Goal: Task Accomplishment & Management: Manage account settings

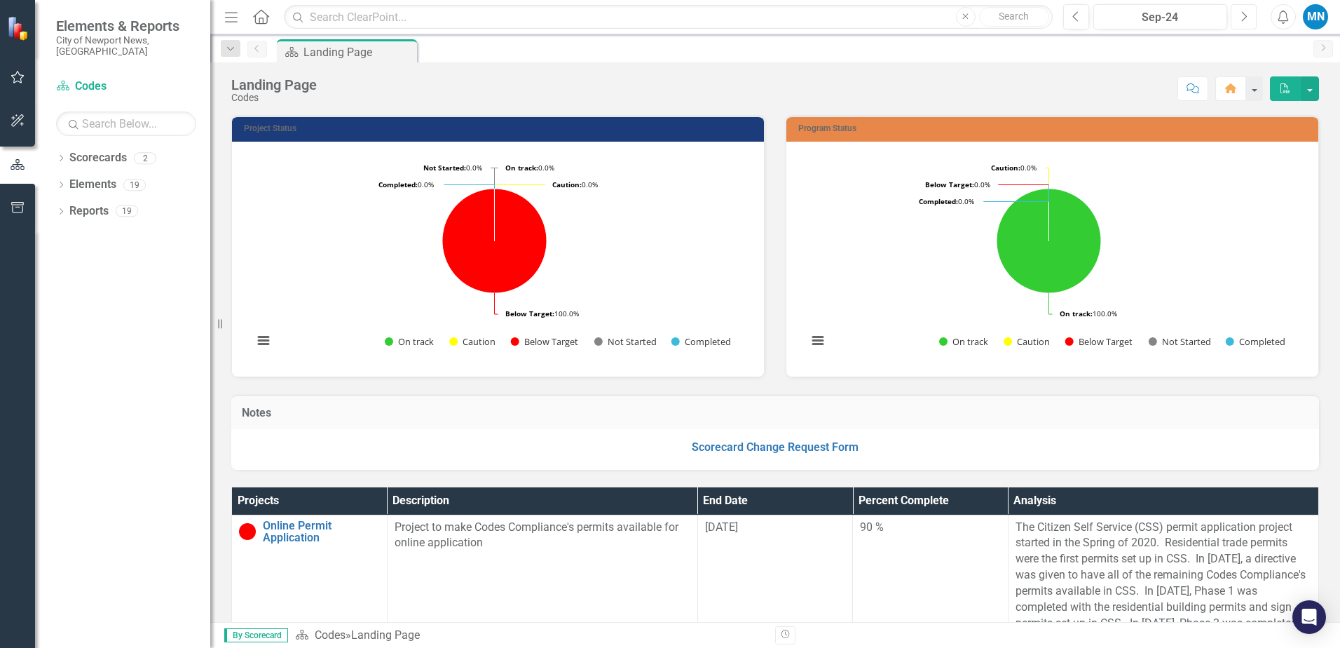
click at [1244, 15] on icon "Next" at bounding box center [1244, 17] width 8 height 13
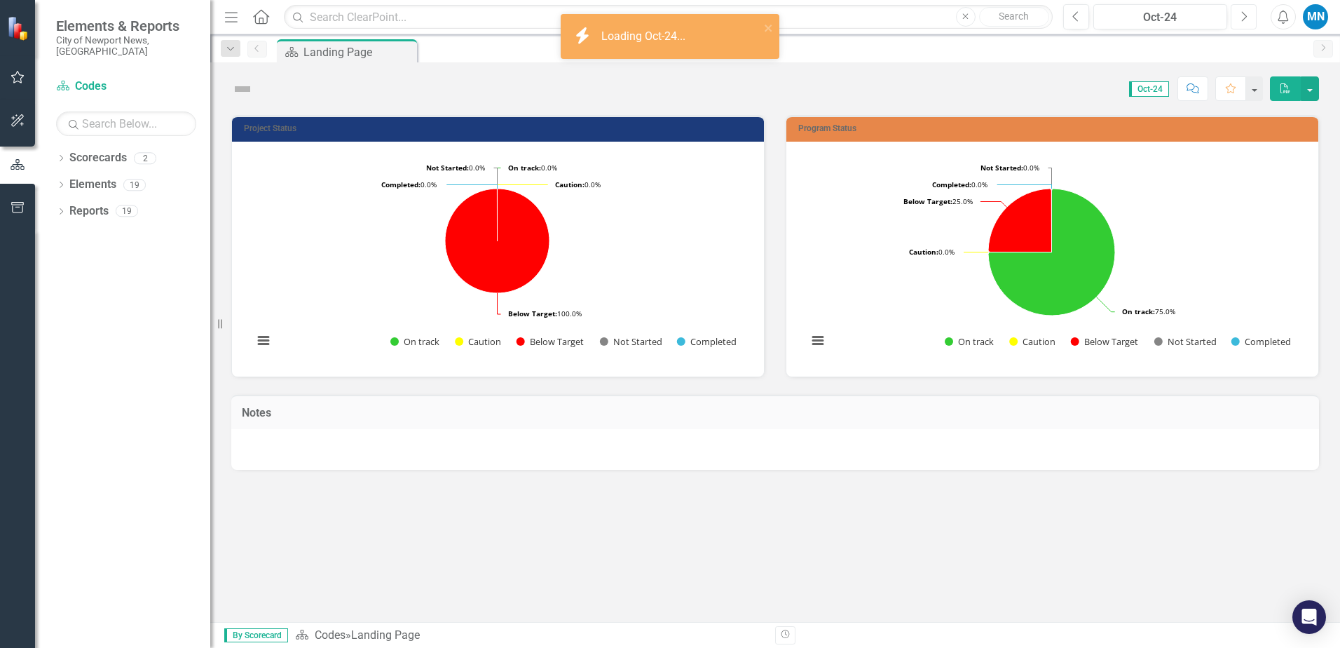
click at [1245, 12] on icon "Next" at bounding box center [1244, 17] width 8 height 13
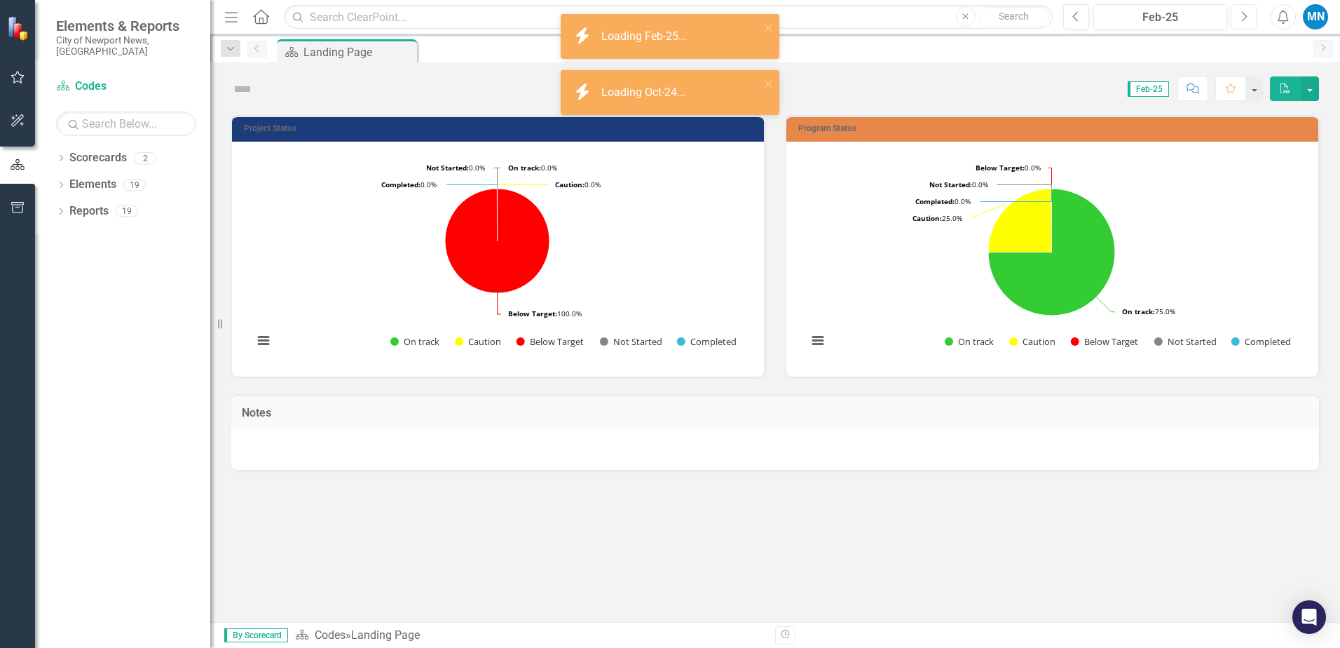
click at [1245, 11] on icon "Next" at bounding box center [1244, 17] width 8 height 13
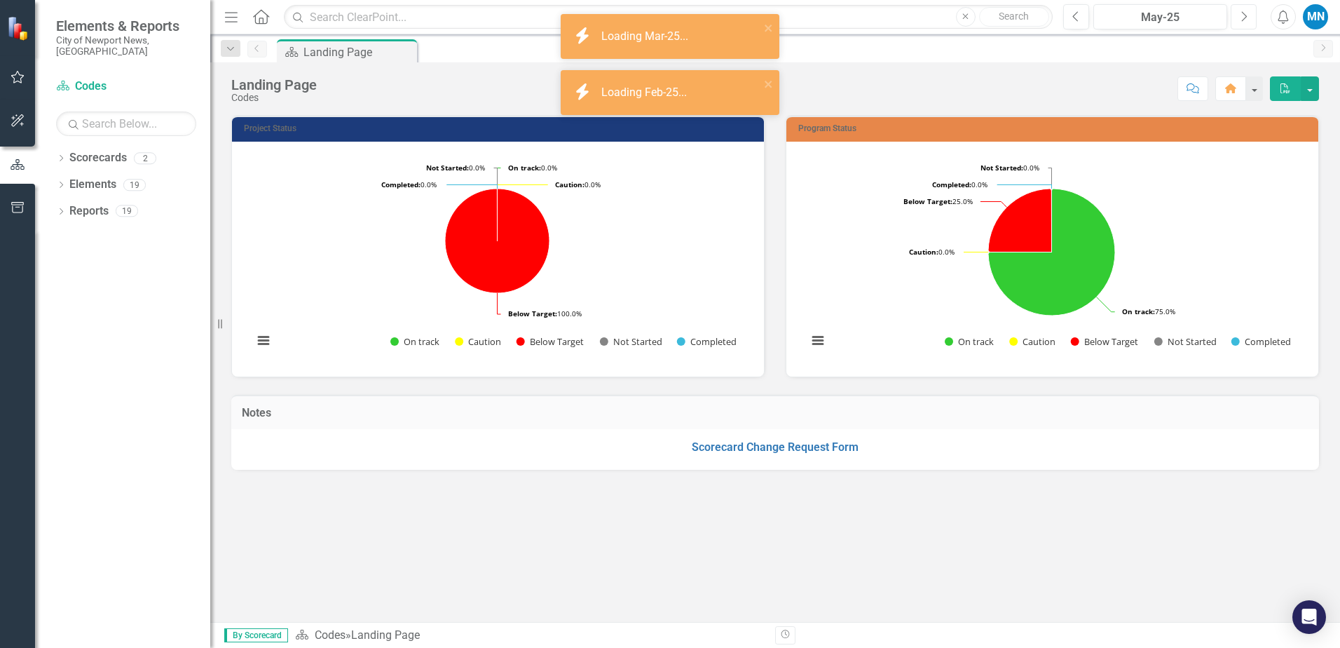
click at [1245, 11] on icon "Next" at bounding box center [1244, 17] width 8 height 13
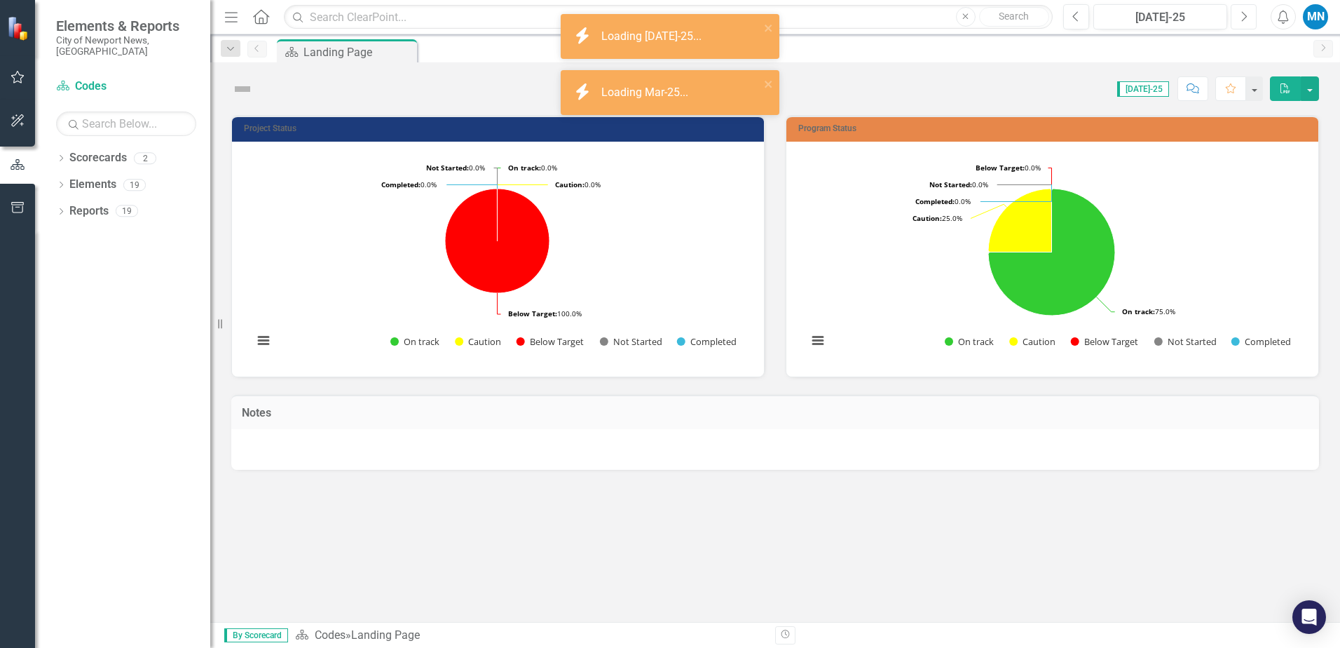
click at [1246, 11] on icon "Next" at bounding box center [1244, 17] width 8 height 13
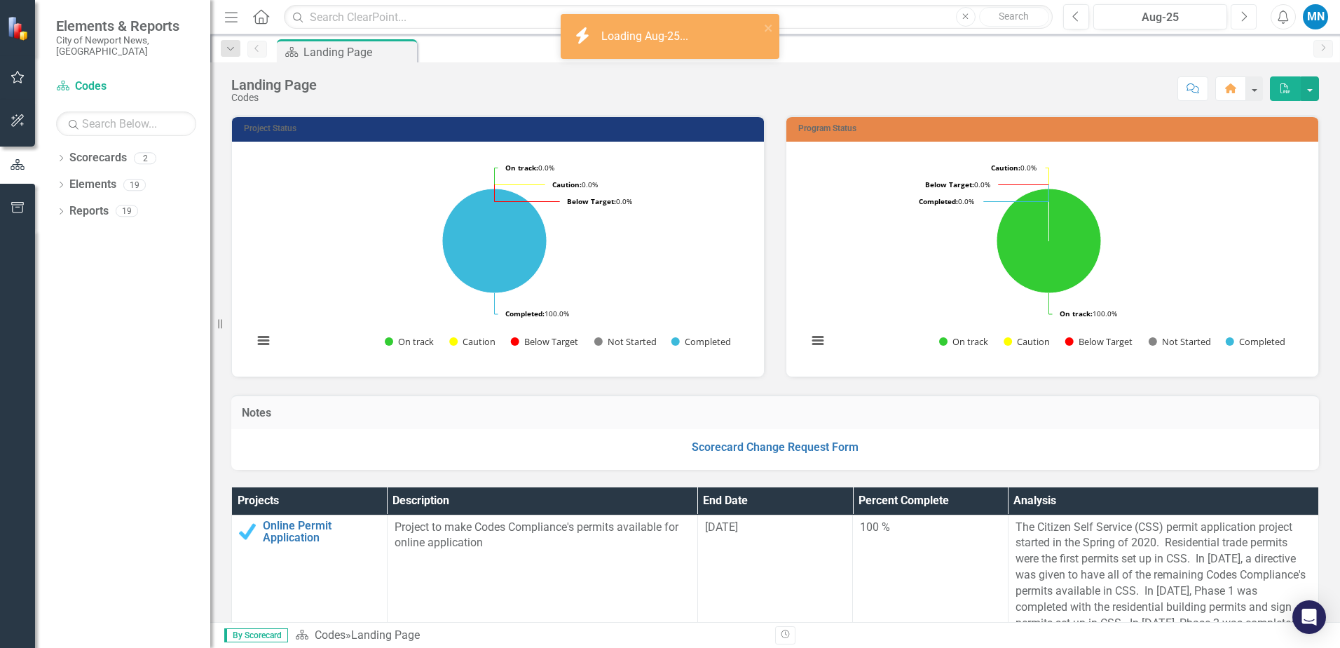
click at [1243, 15] on icon "Next" at bounding box center [1244, 17] width 8 height 13
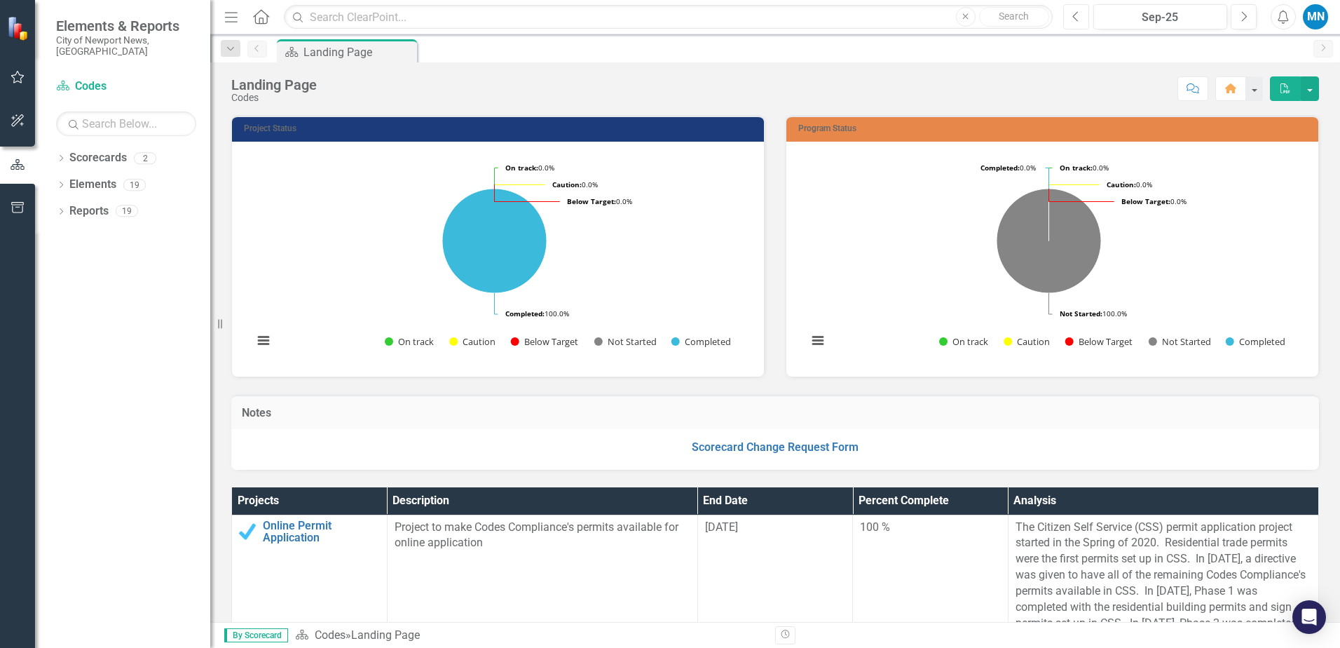
click at [1074, 13] on icon "Previous" at bounding box center [1076, 17] width 8 height 13
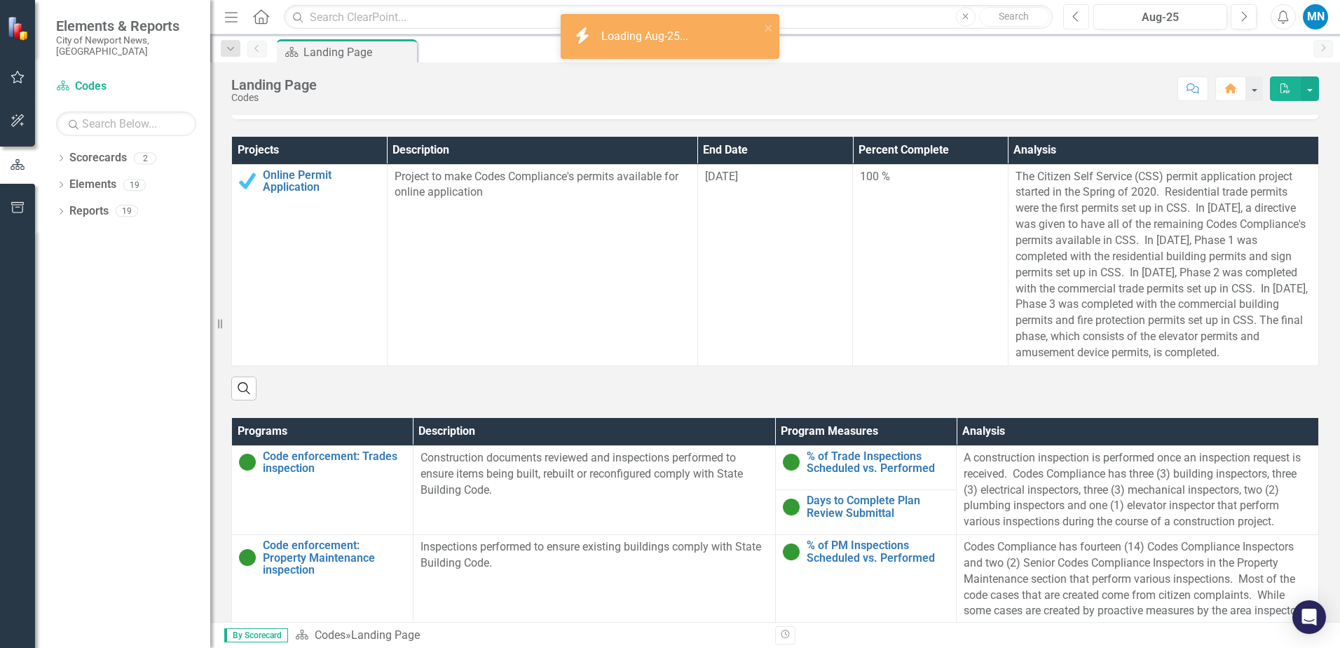
scroll to position [421, 0]
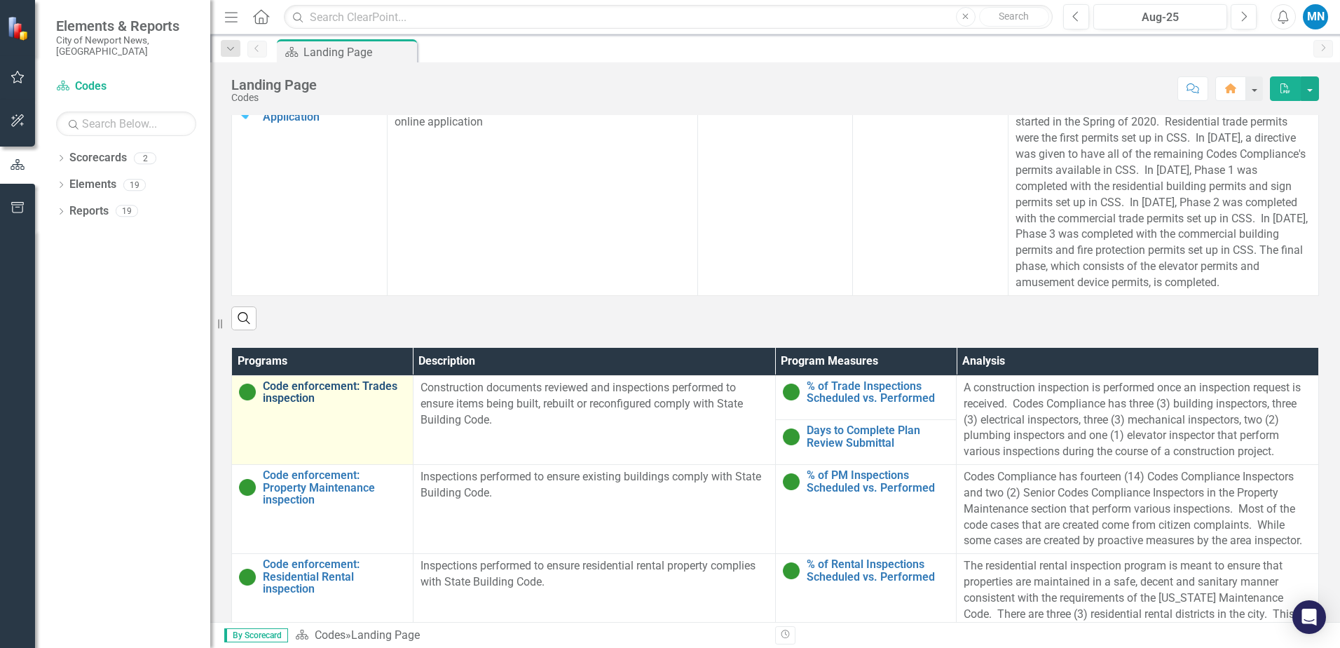
click at [308, 404] on link "Code enforcement: Trades inspection" at bounding box center [334, 392] width 143 height 25
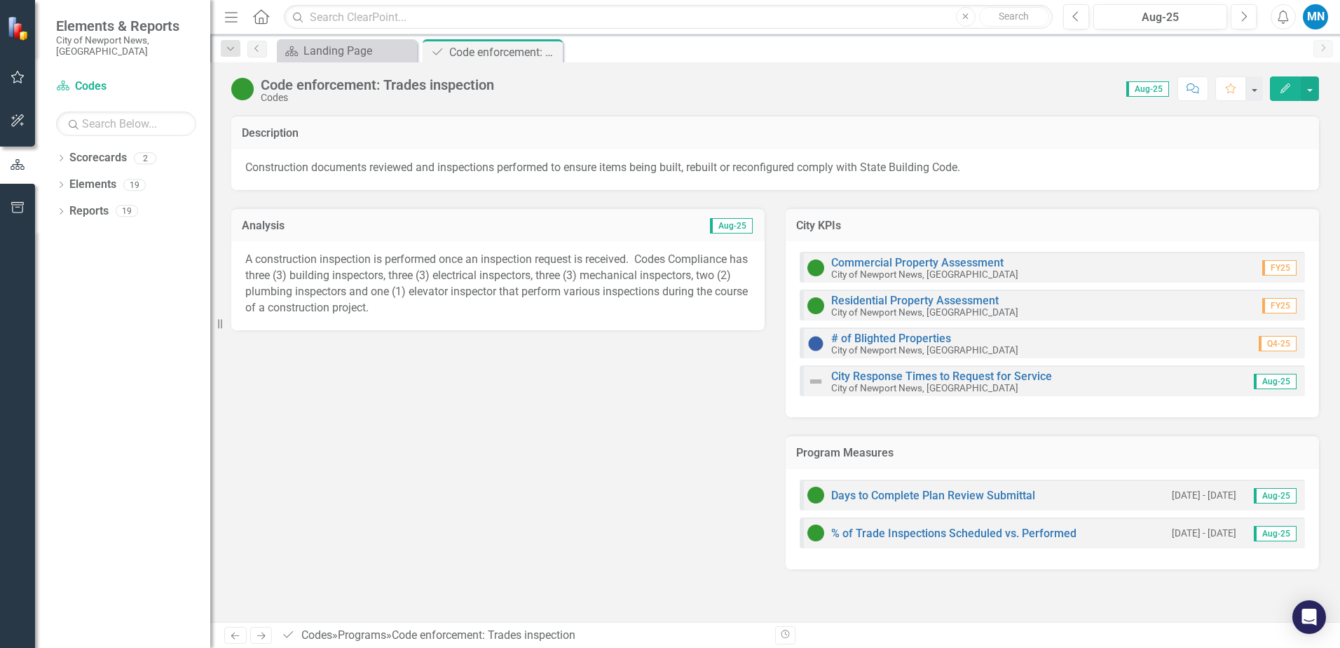
click at [409, 265] on p "A construction inspection is performed once an inspection request is received. …" at bounding box center [497, 284] width 505 height 64
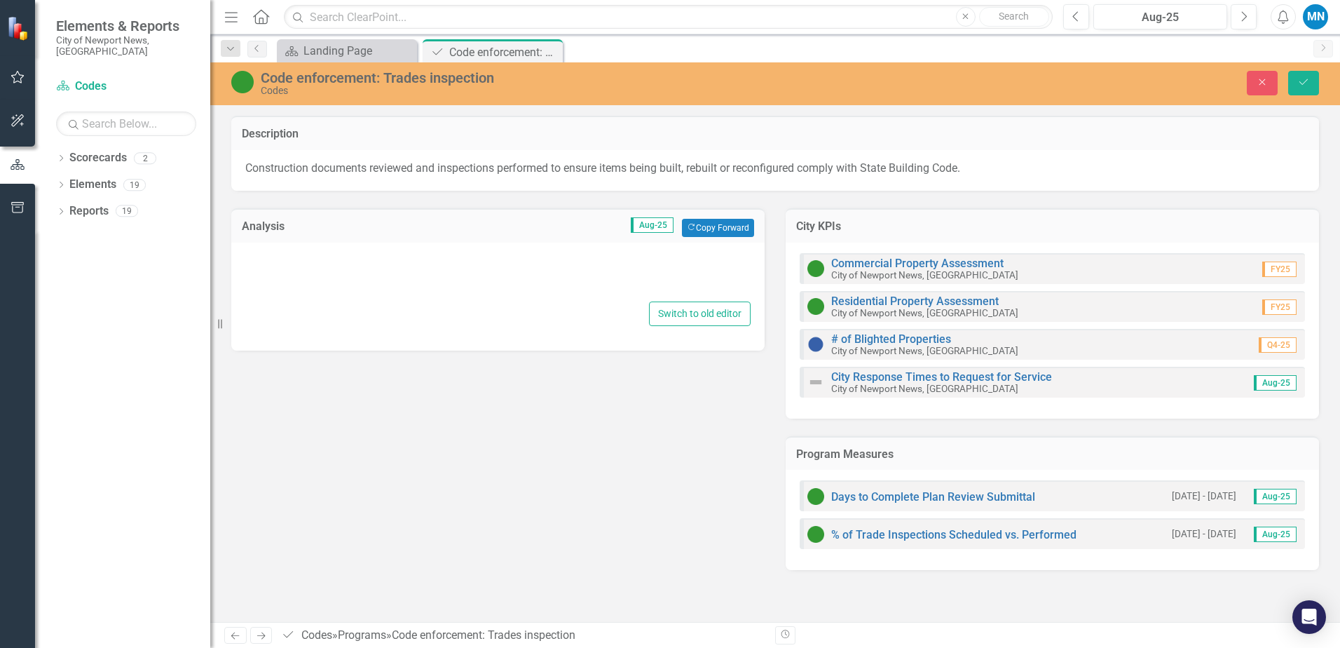
type textarea "<p>A construction inspection is performed once an inspection request is receive…"
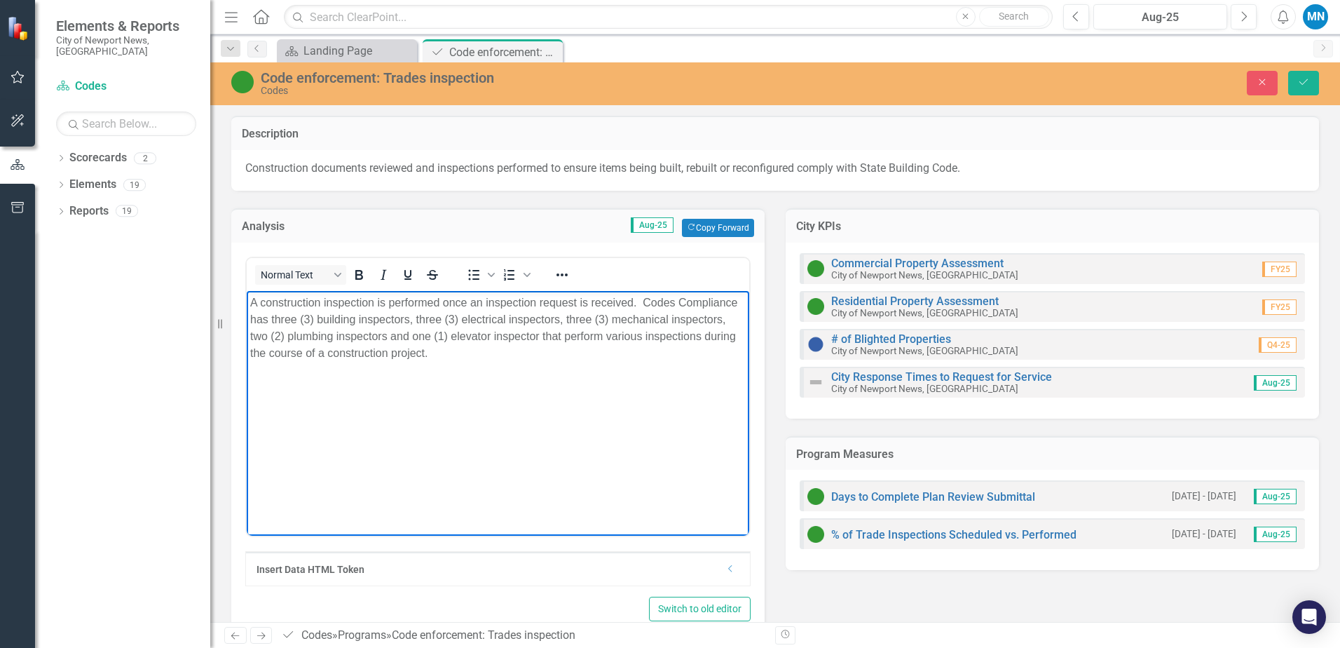
drag, startPoint x: 250, startPoint y: 299, endPoint x: 487, endPoint y: 353, distance: 243.1
click at [487, 353] on p "A construction inspection is performed once an inspection request is received. …" at bounding box center [498, 327] width 496 height 67
copy p "A construction inspection is performed once an inspection request is received. …"
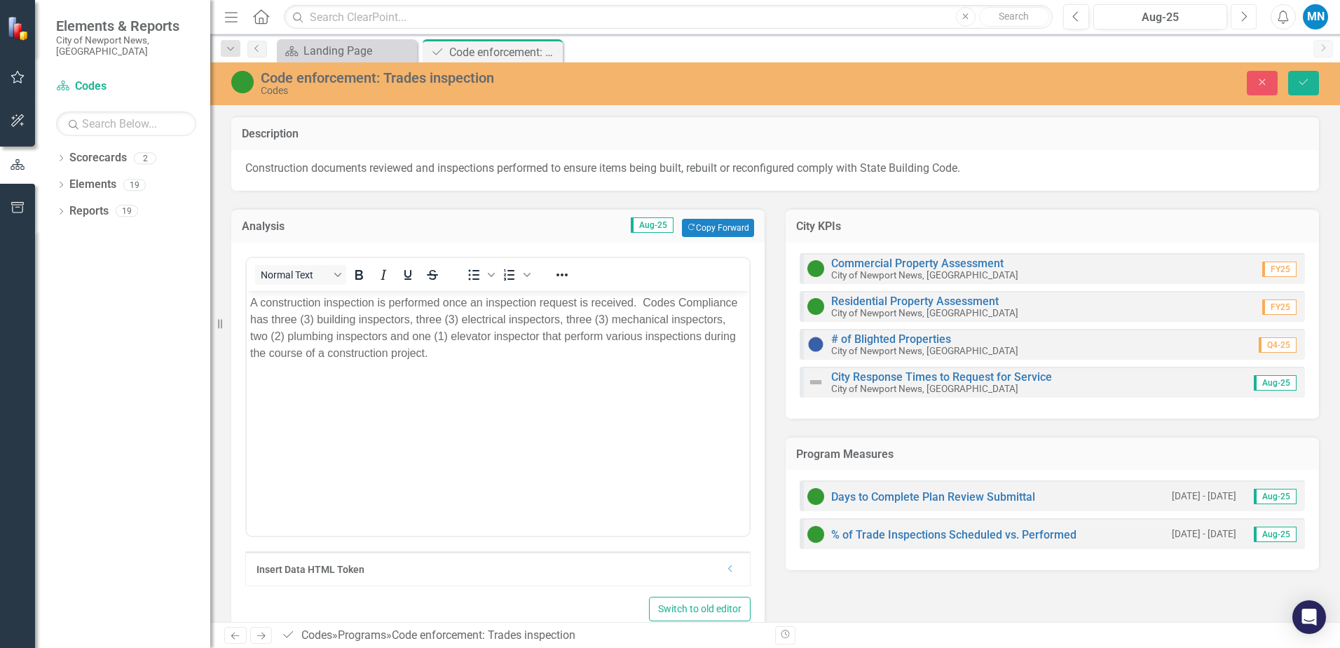
click at [1245, 12] on icon "Next" at bounding box center [1244, 17] width 8 height 13
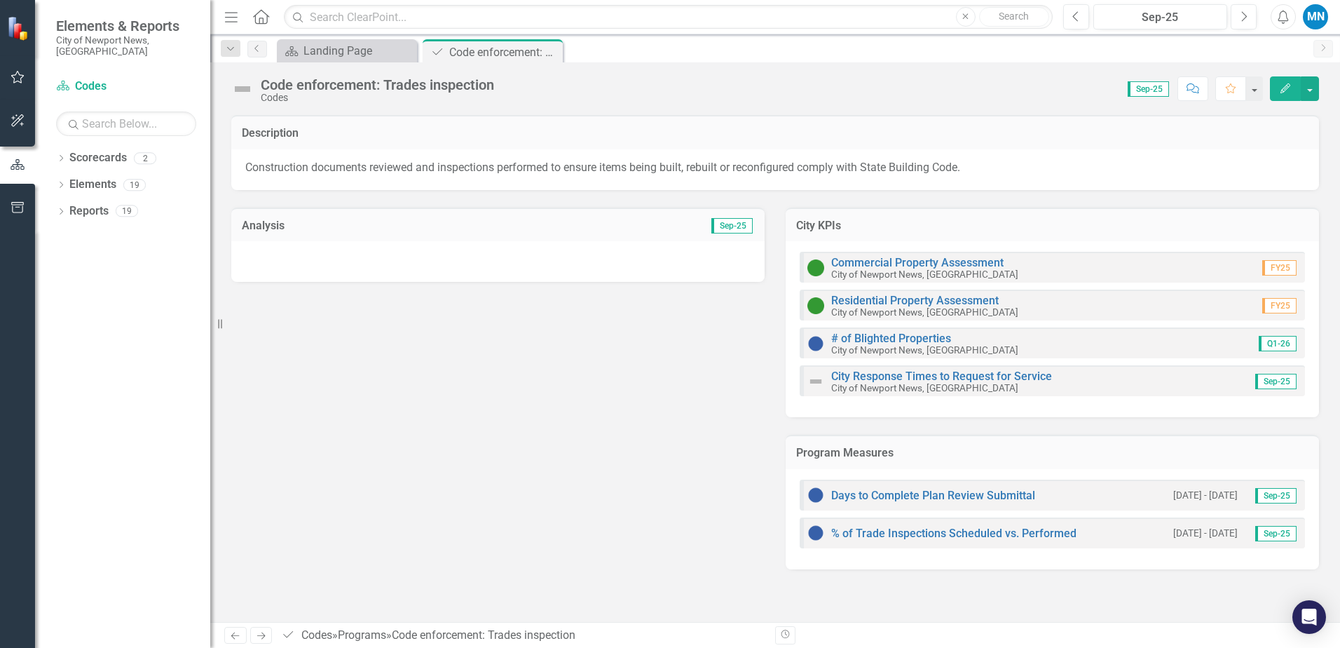
click at [381, 261] on div at bounding box center [497, 261] width 533 height 41
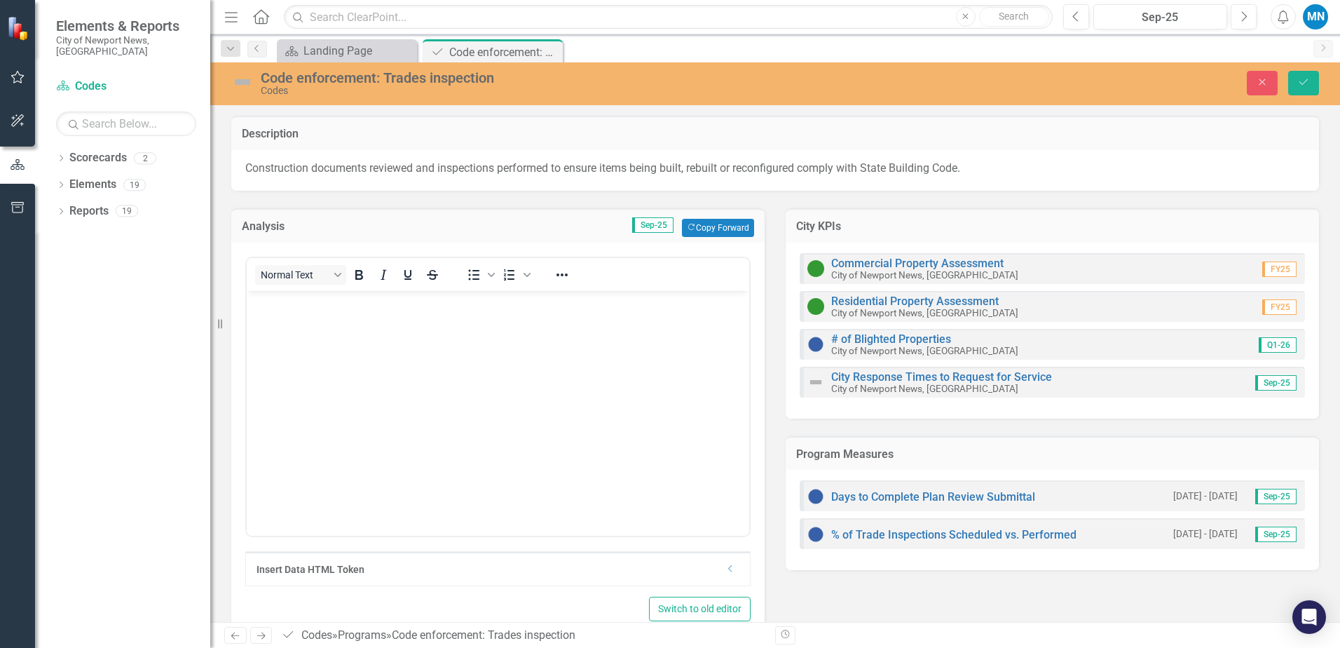
click at [367, 320] on body "Rich Text Area. Press ALT-0 for help." at bounding box center [498, 396] width 503 height 210
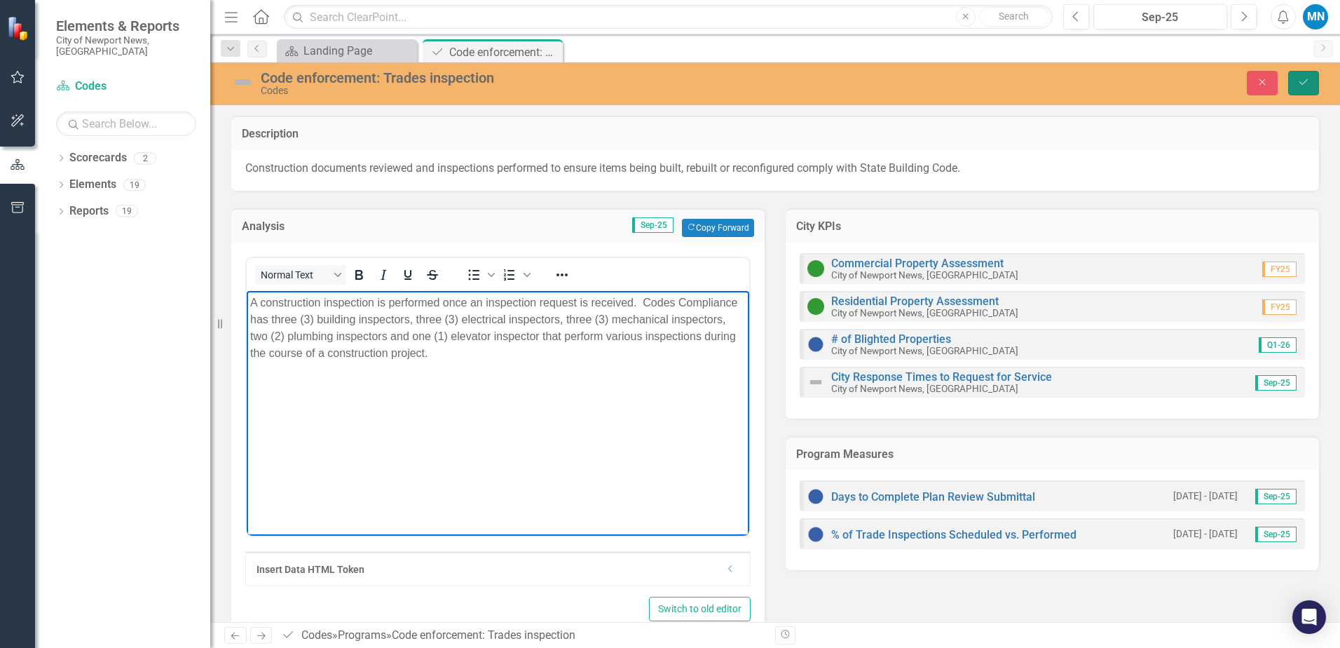
click at [1303, 80] on icon "Save" at bounding box center [1303, 82] width 13 height 10
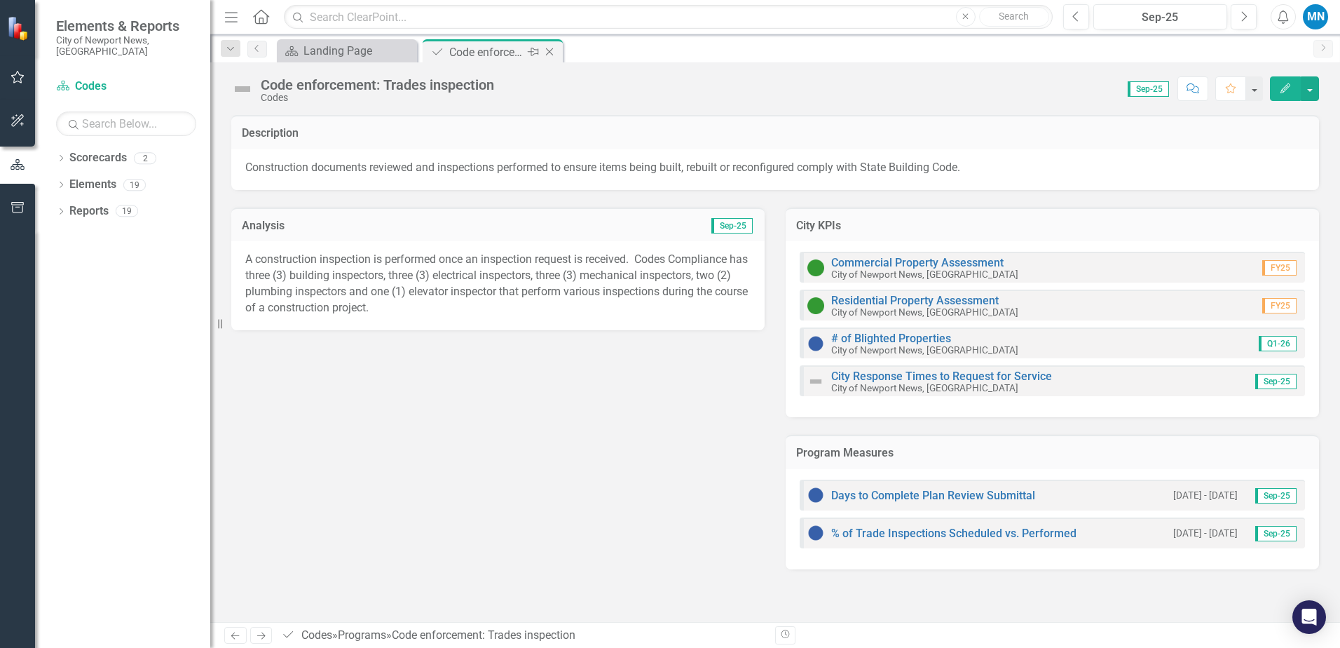
click at [549, 50] on icon "Close" at bounding box center [549, 51] width 14 height 11
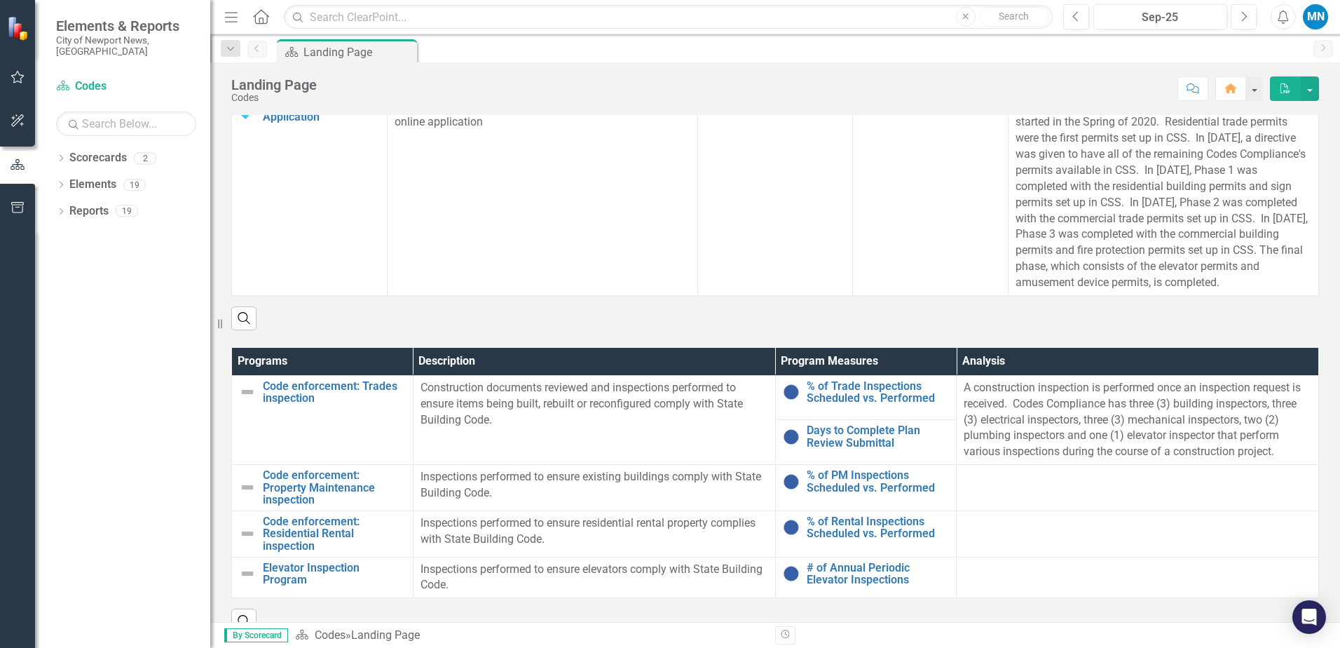
scroll to position [464, 0]
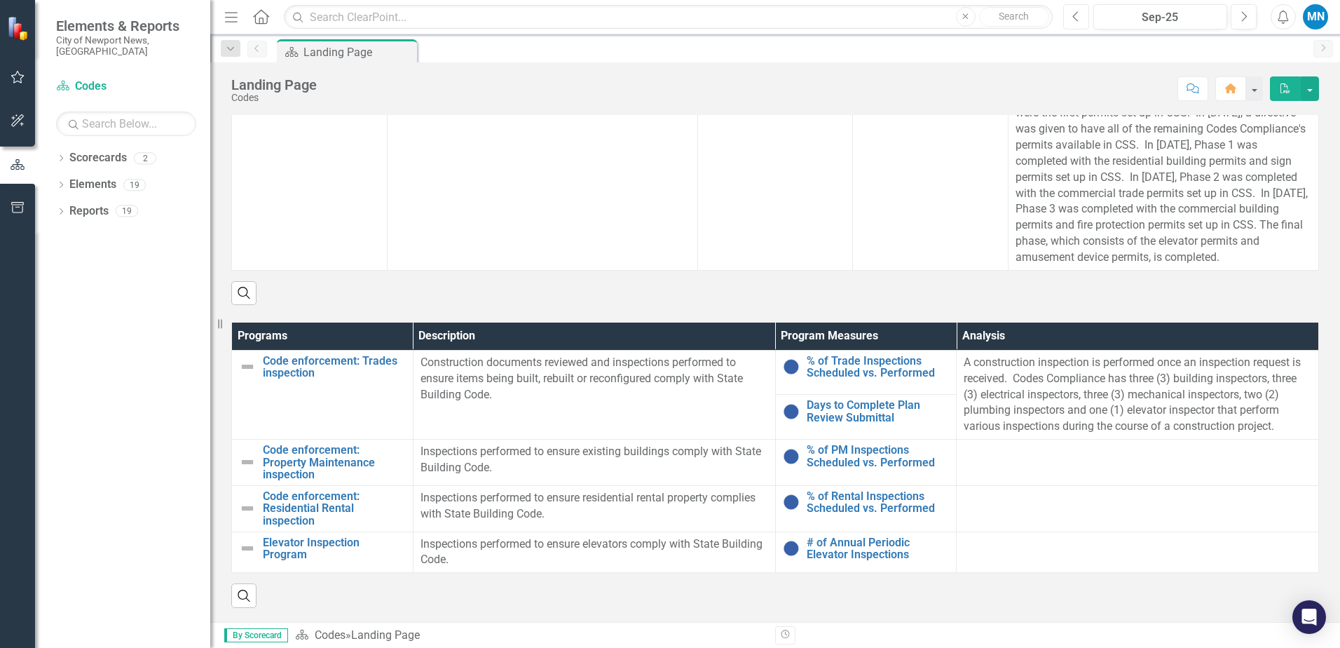
click at [1075, 18] on icon "Previous" at bounding box center [1076, 17] width 8 height 13
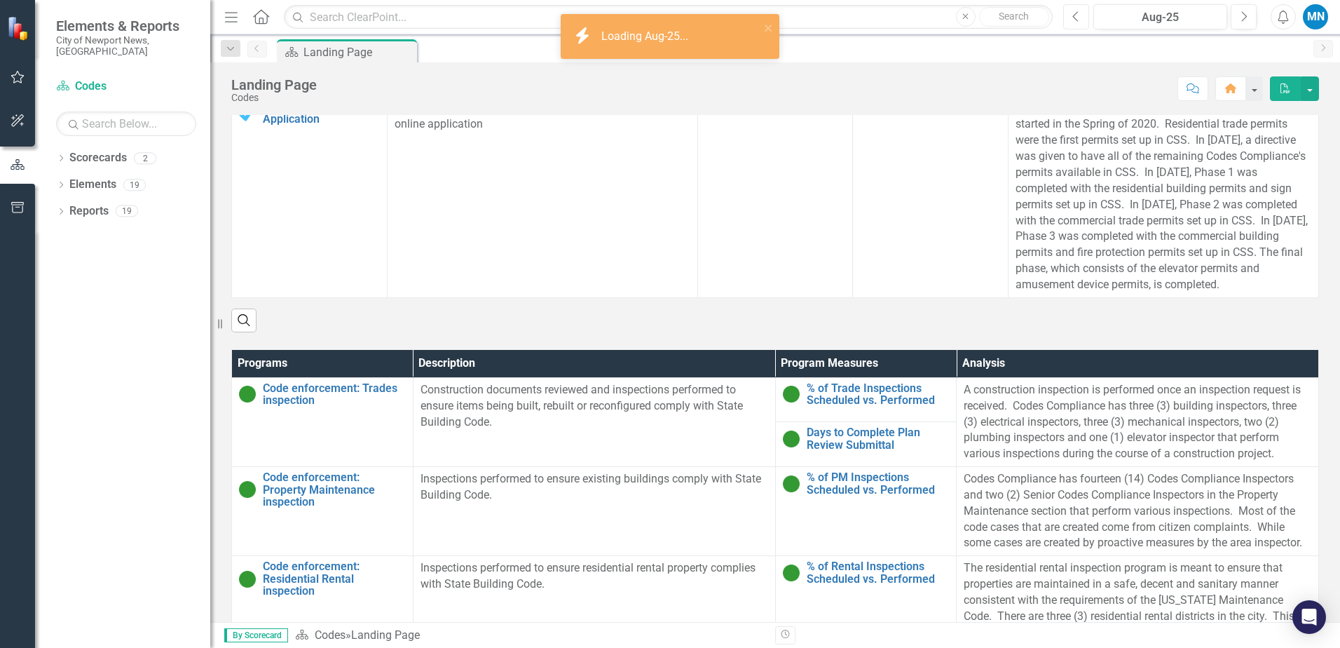
scroll to position [421, 0]
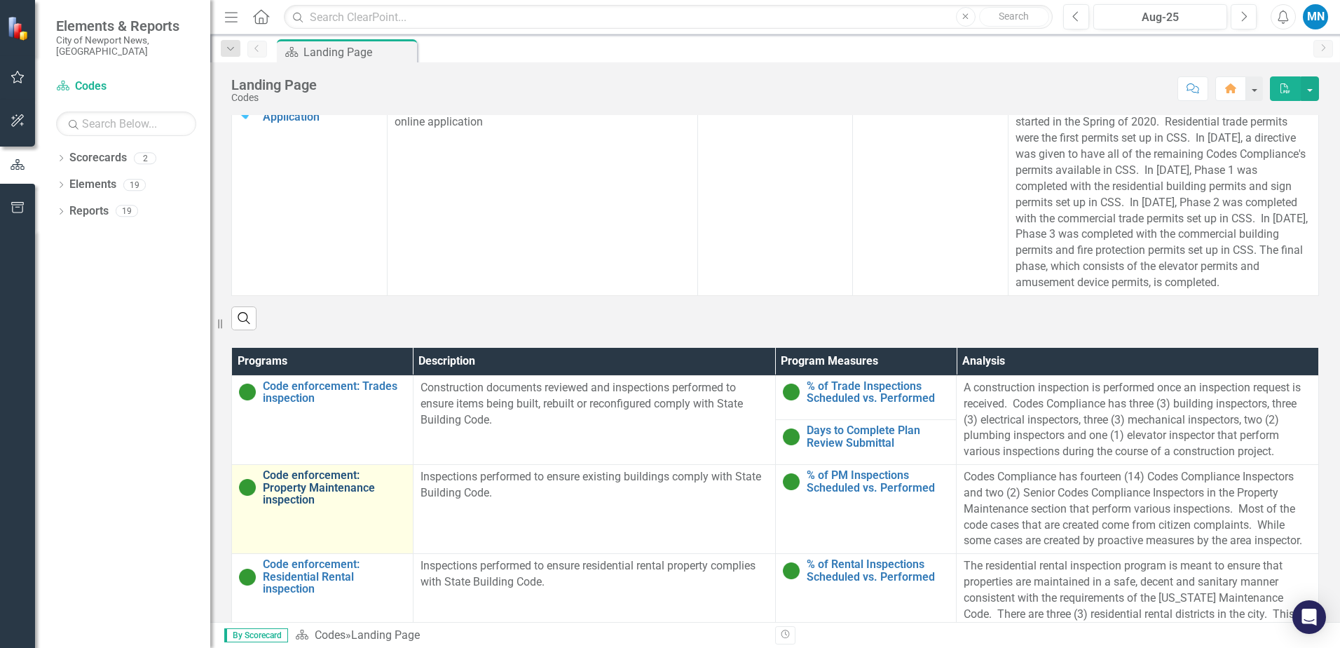
click at [327, 502] on link "Code enforcement: Property Maintenance inspection" at bounding box center [334, 487] width 143 height 37
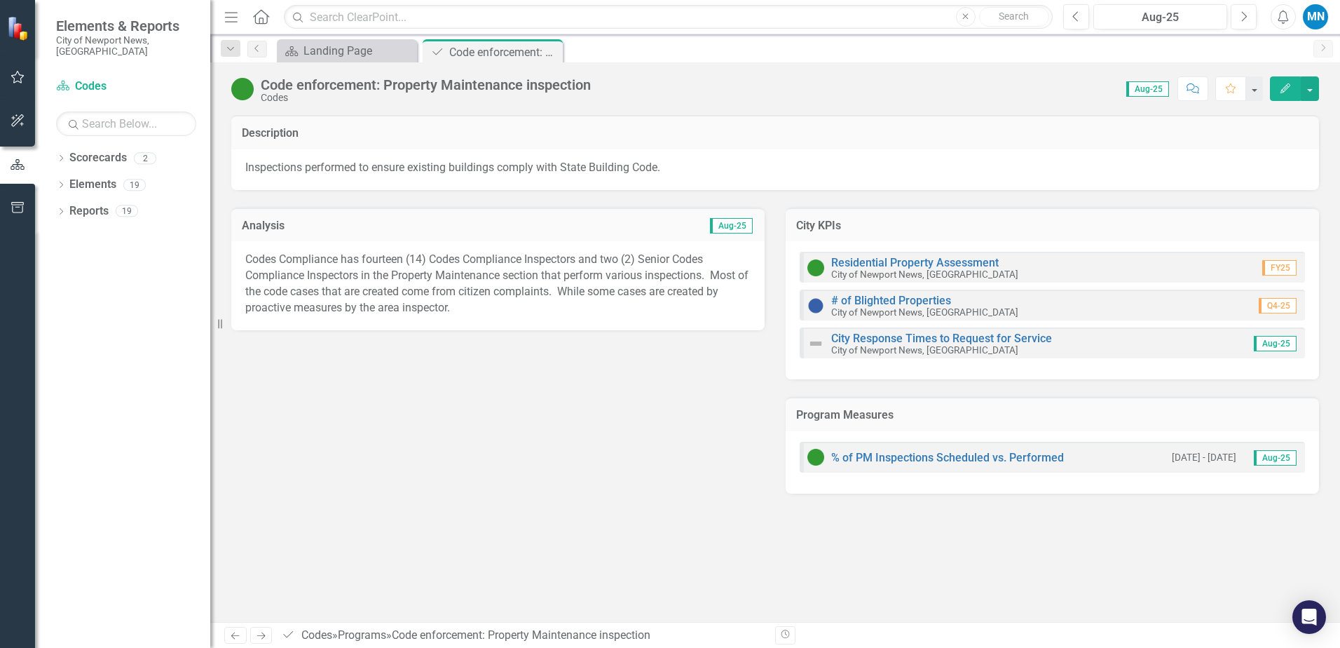
click at [383, 269] on p "Codes Compliance has fourteen (14) Codes Compliance Inspectors and two (2) Seni…" at bounding box center [497, 284] width 505 height 64
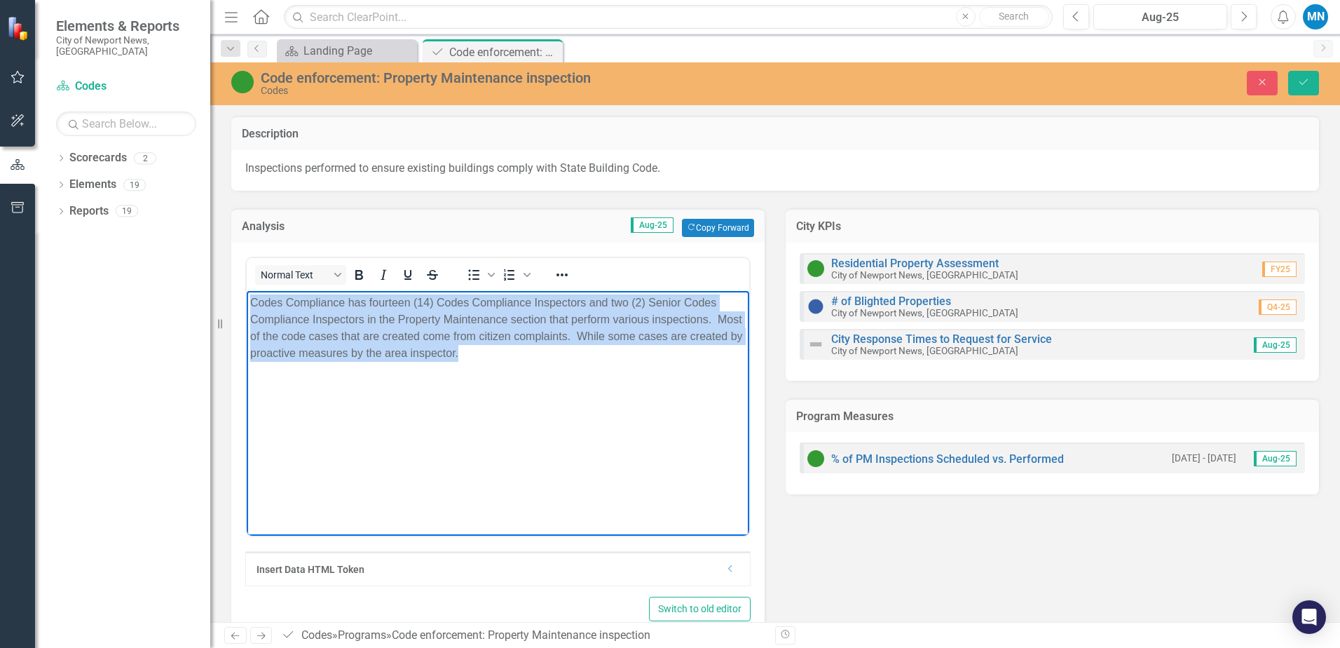
drag, startPoint x: 250, startPoint y: 299, endPoint x: 600, endPoint y: 363, distance: 355.6
click at [600, 363] on body "Codes Compliance has fourteen (14) Codes Compliance Inspectors and two (2) Seni…" at bounding box center [498, 396] width 503 height 210
copy p "Codes Compliance has fourteen (14) Codes Compliance Inspectors and two (2) Seni…"
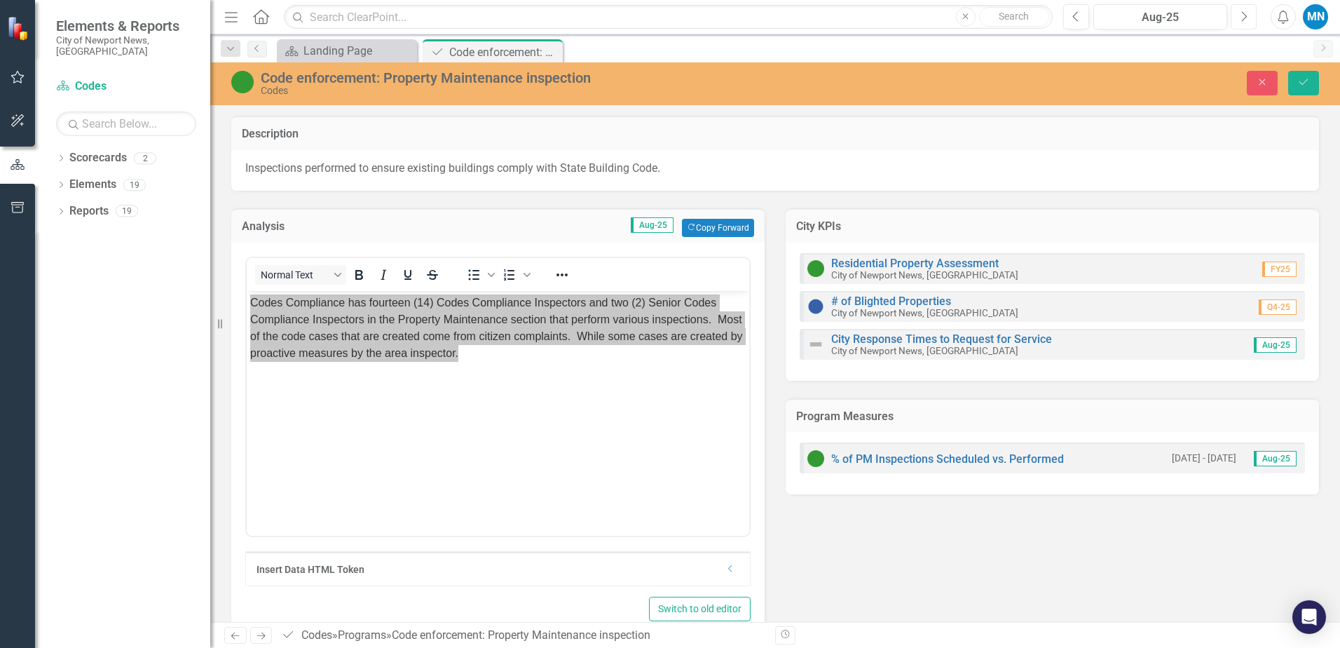
click at [1245, 14] on icon "button" at bounding box center [1245, 16] width 6 height 10
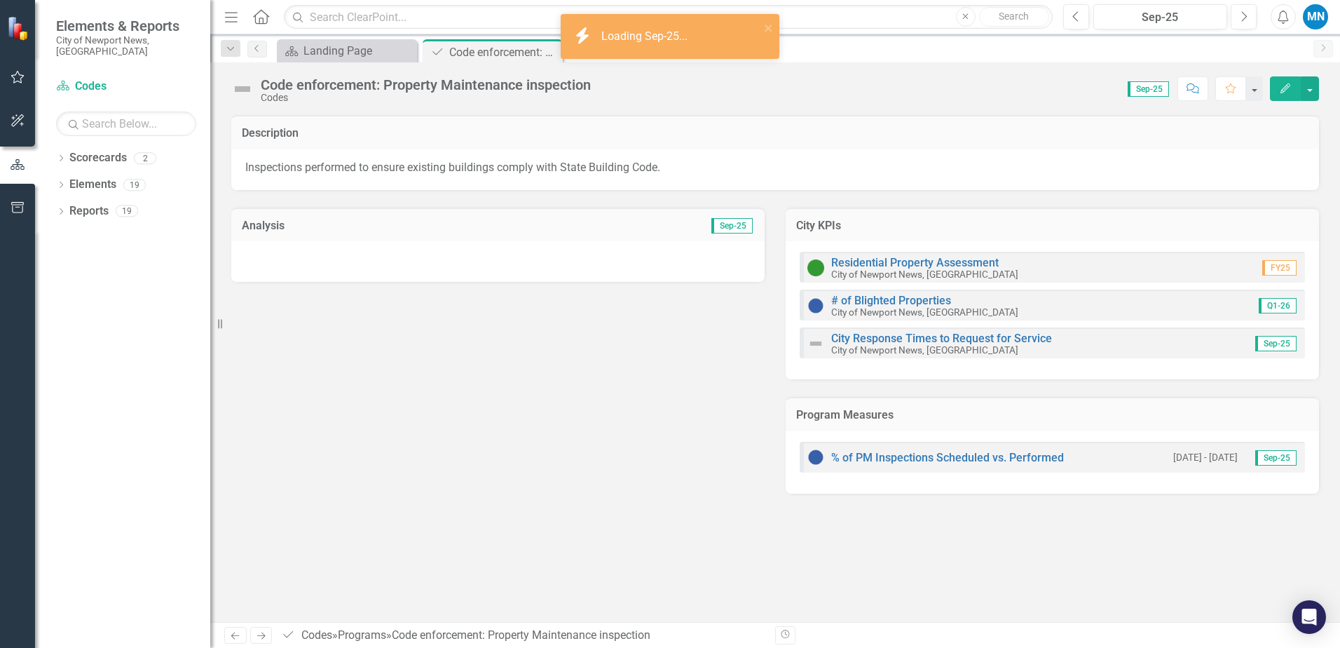
click at [324, 262] on div at bounding box center [497, 261] width 533 height 41
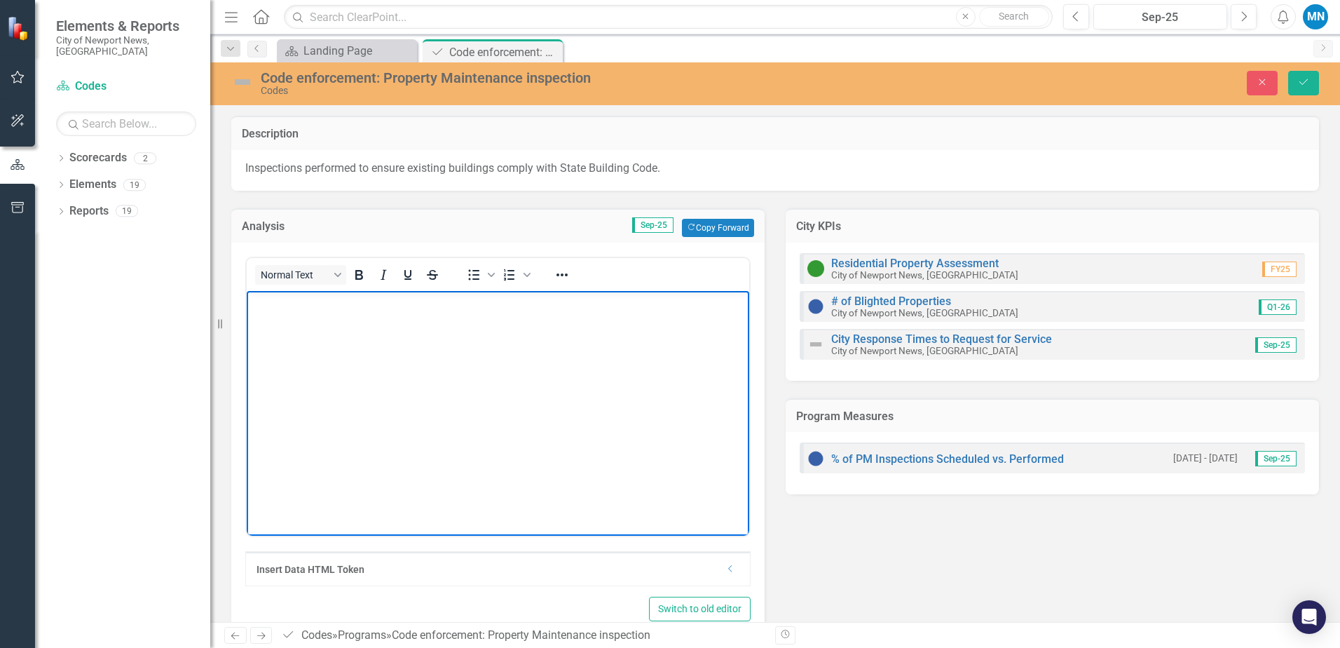
click at [313, 339] on body "Rich Text Area. Press ALT-0 for help." at bounding box center [498, 396] width 503 height 210
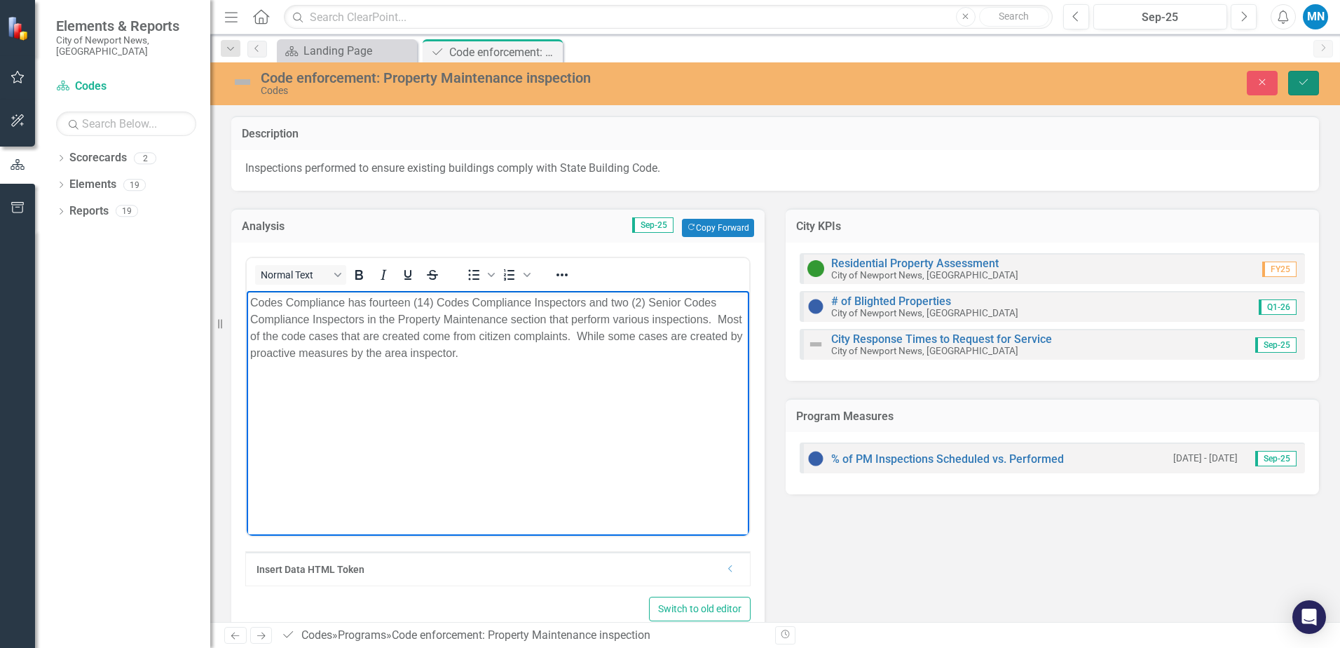
click at [1304, 82] on icon "Save" at bounding box center [1303, 82] width 13 height 10
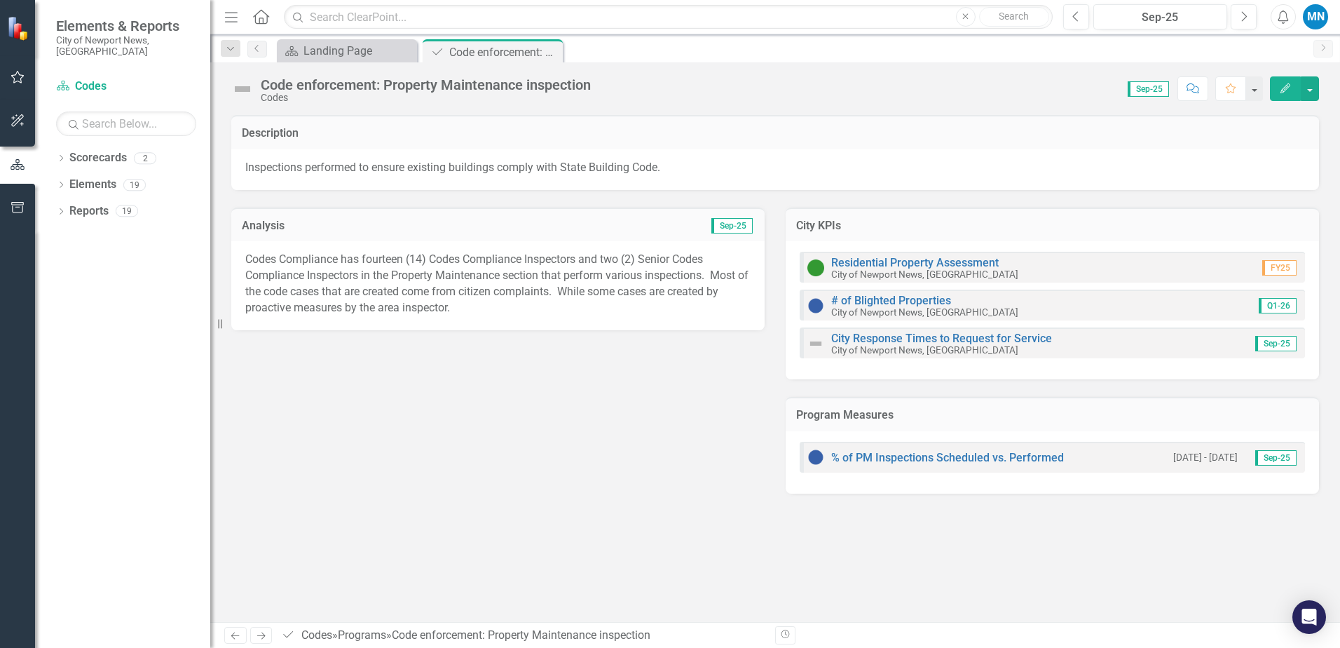
drag, startPoint x: 549, startPoint y: 51, endPoint x: 551, endPoint y: 60, distance: 8.7
click at [0, 0] on icon at bounding box center [0, 0] width 0 height 0
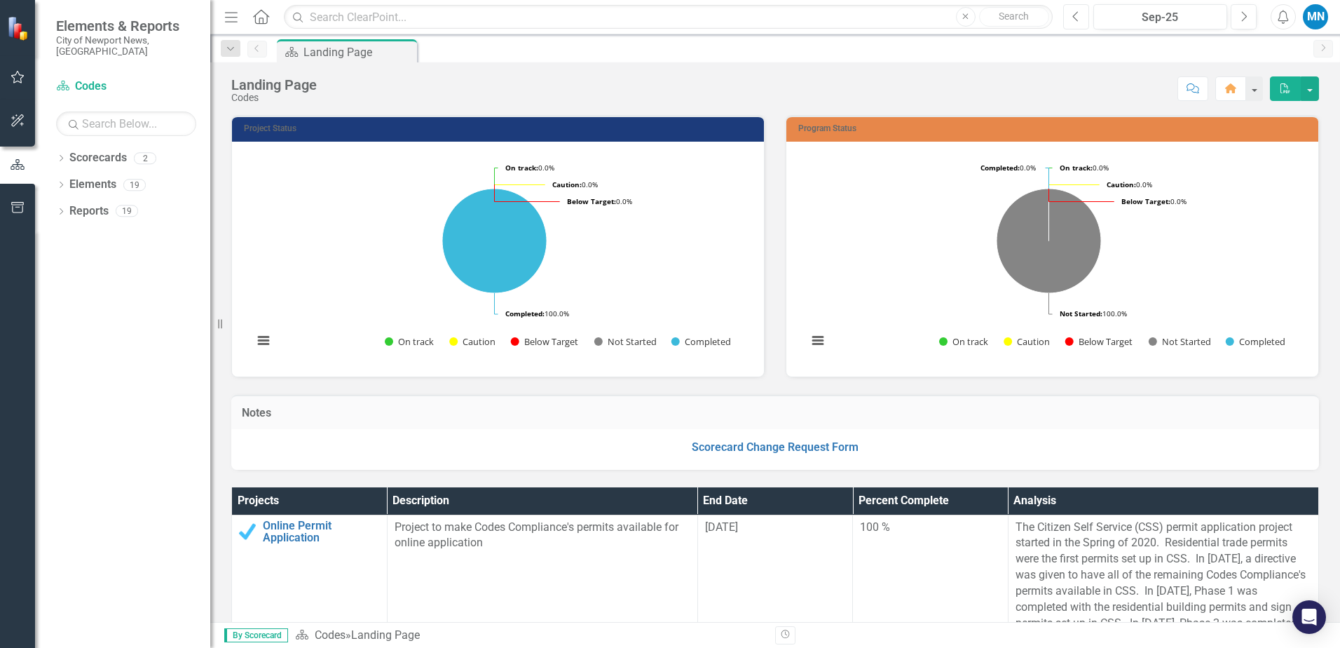
click at [1076, 14] on icon "button" at bounding box center [1075, 16] width 6 height 10
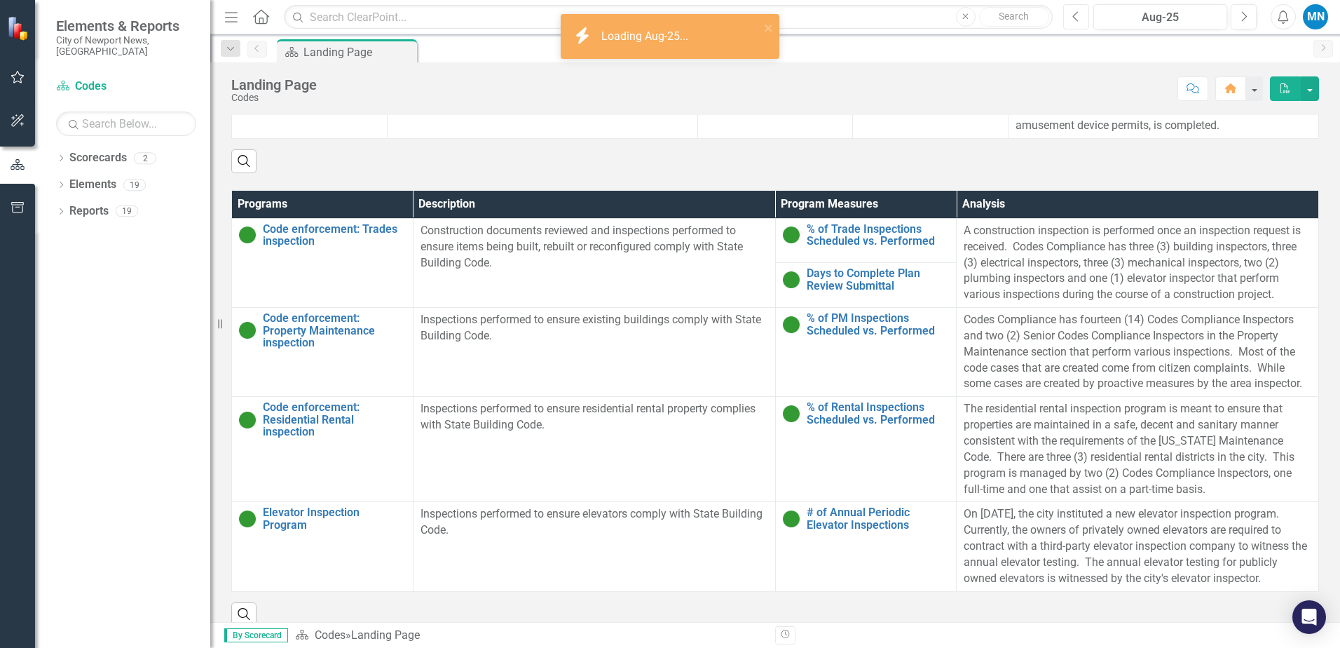
scroll to position [631, 0]
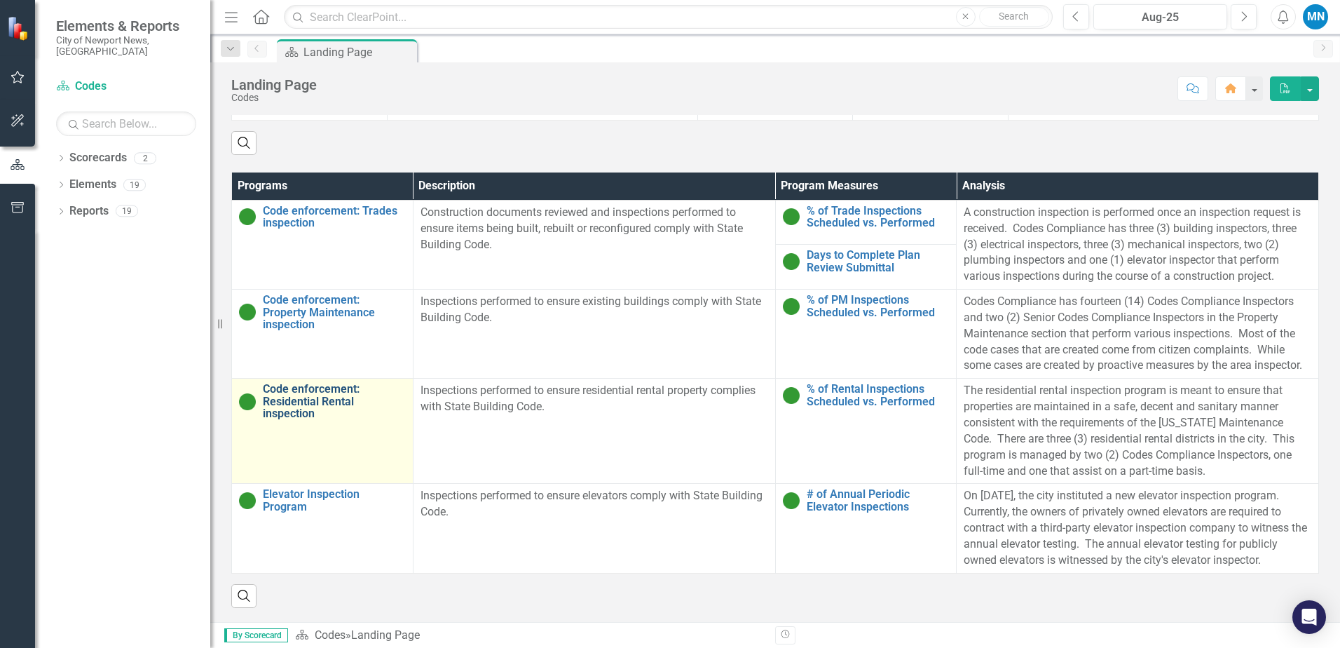
click at [291, 383] on link "Code enforcement: Residential Rental inspection" at bounding box center [334, 401] width 143 height 37
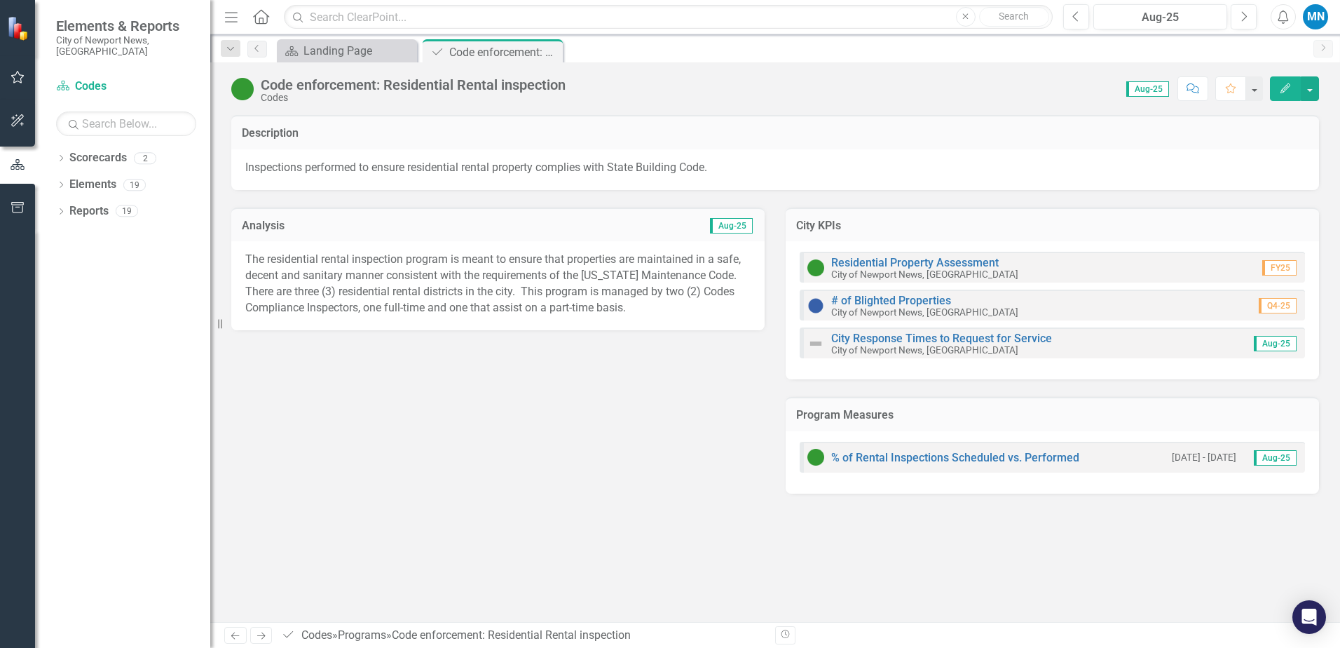
click at [315, 275] on p "The residential rental inspection program is meant to ensure that properties ar…" at bounding box center [497, 284] width 505 height 64
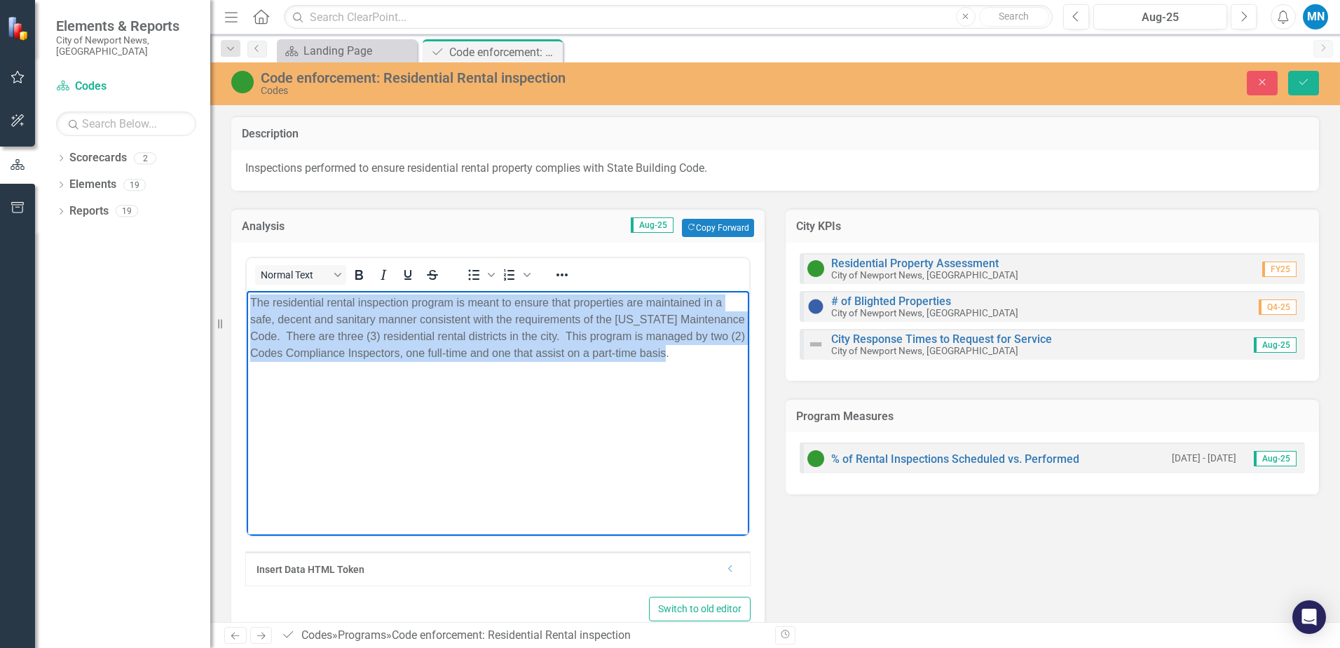
drag, startPoint x: 248, startPoint y: 297, endPoint x: 766, endPoint y: 366, distance: 522.5
click at [749, 366] on html "The residential rental inspection program is meant to ensure that properties ar…" at bounding box center [498, 396] width 503 height 210
copy p "The residential rental inspection program is meant to ensure that properties ar…"
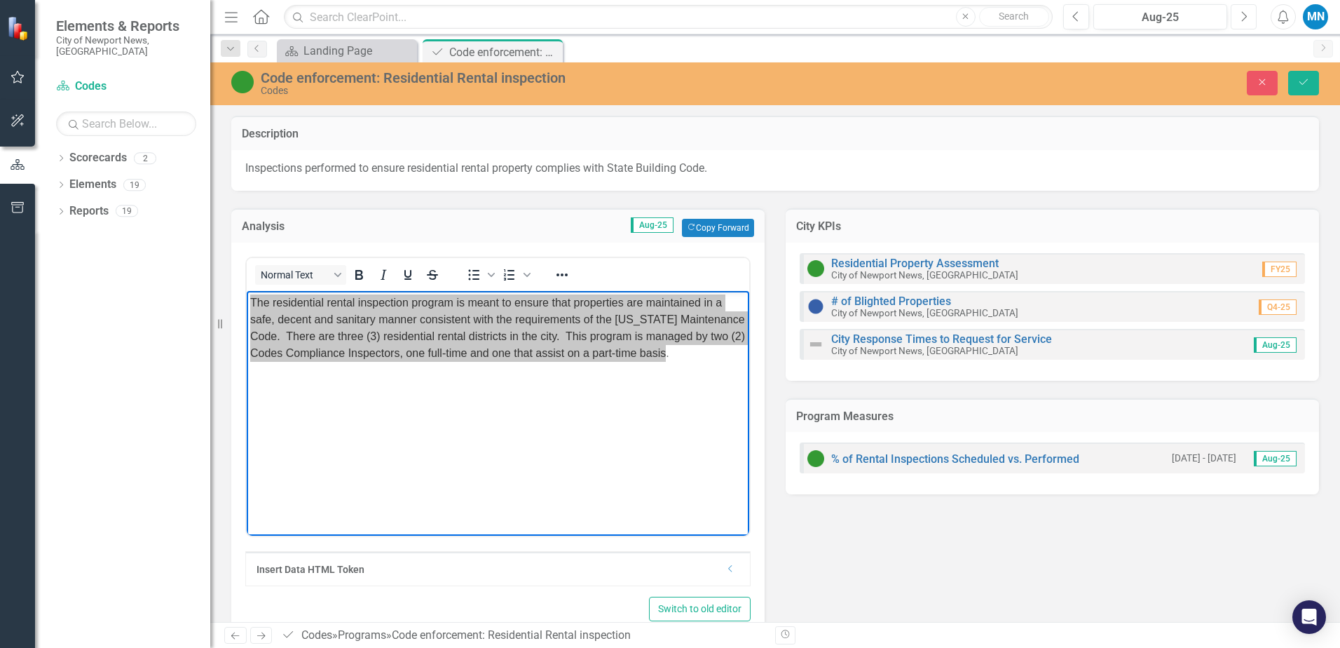
click at [1242, 15] on icon "Next" at bounding box center [1244, 17] width 8 height 13
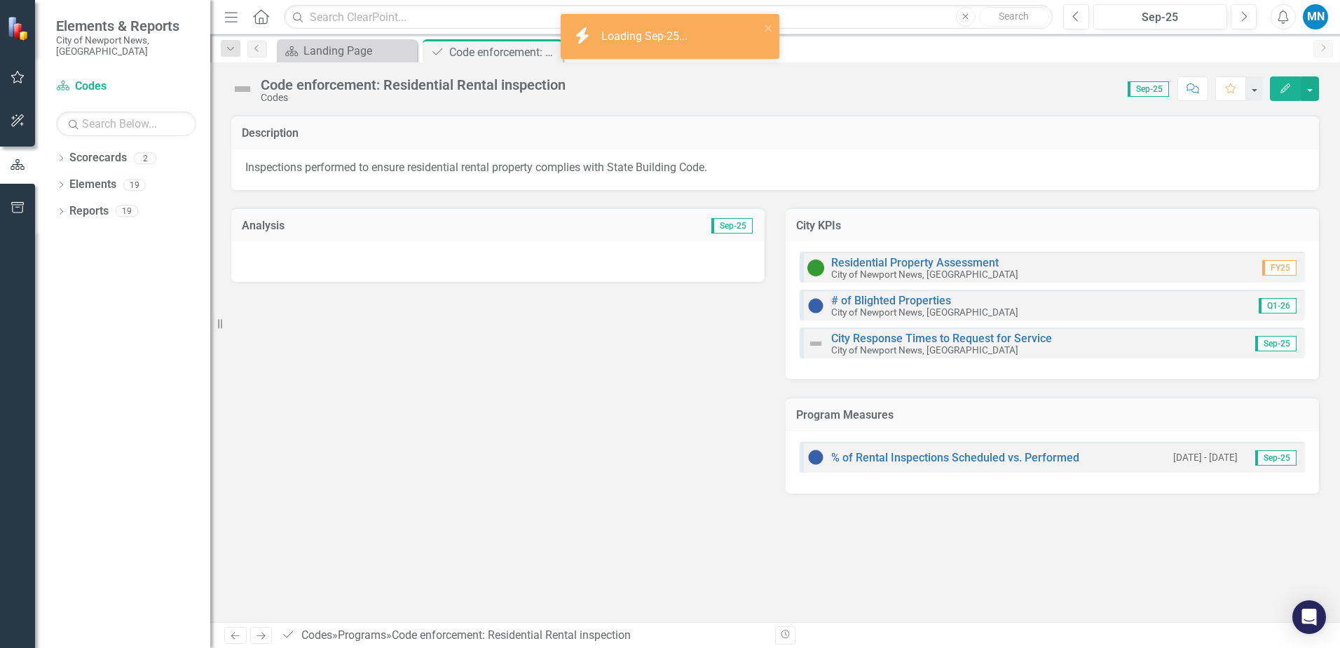
click at [320, 268] on div at bounding box center [497, 261] width 533 height 41
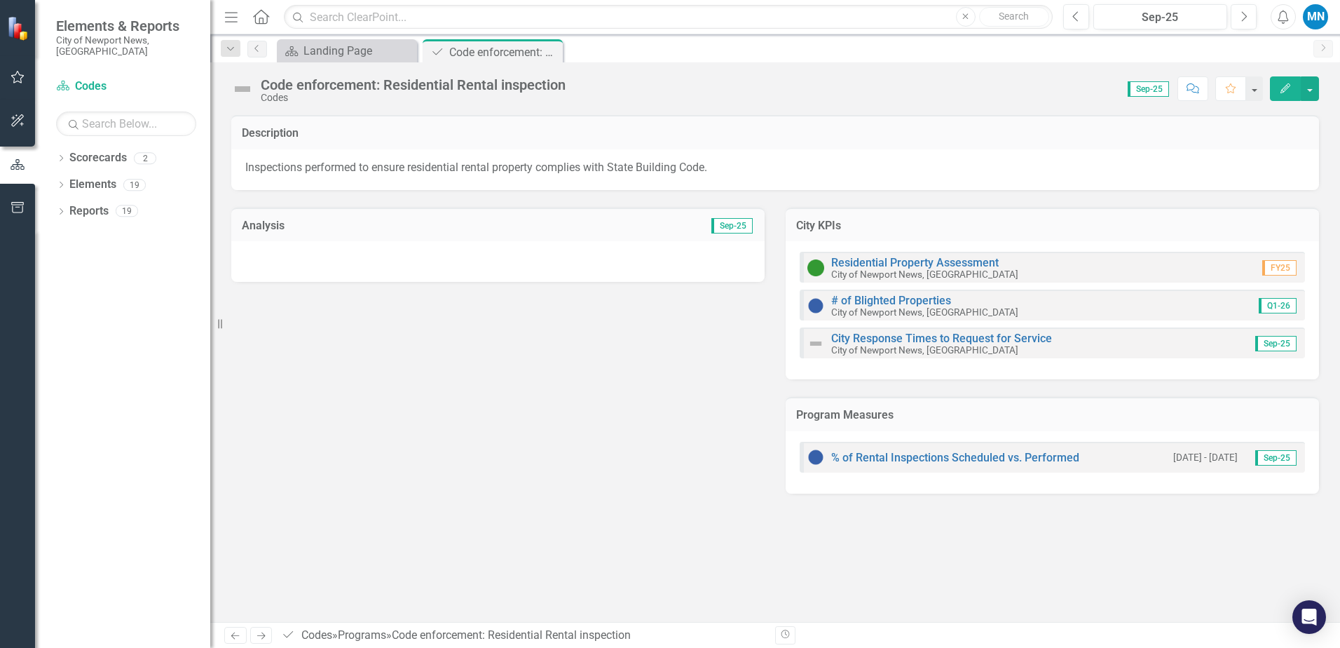
click at [320, 266] on div at bounding box center [497, 261] width 533 height 41
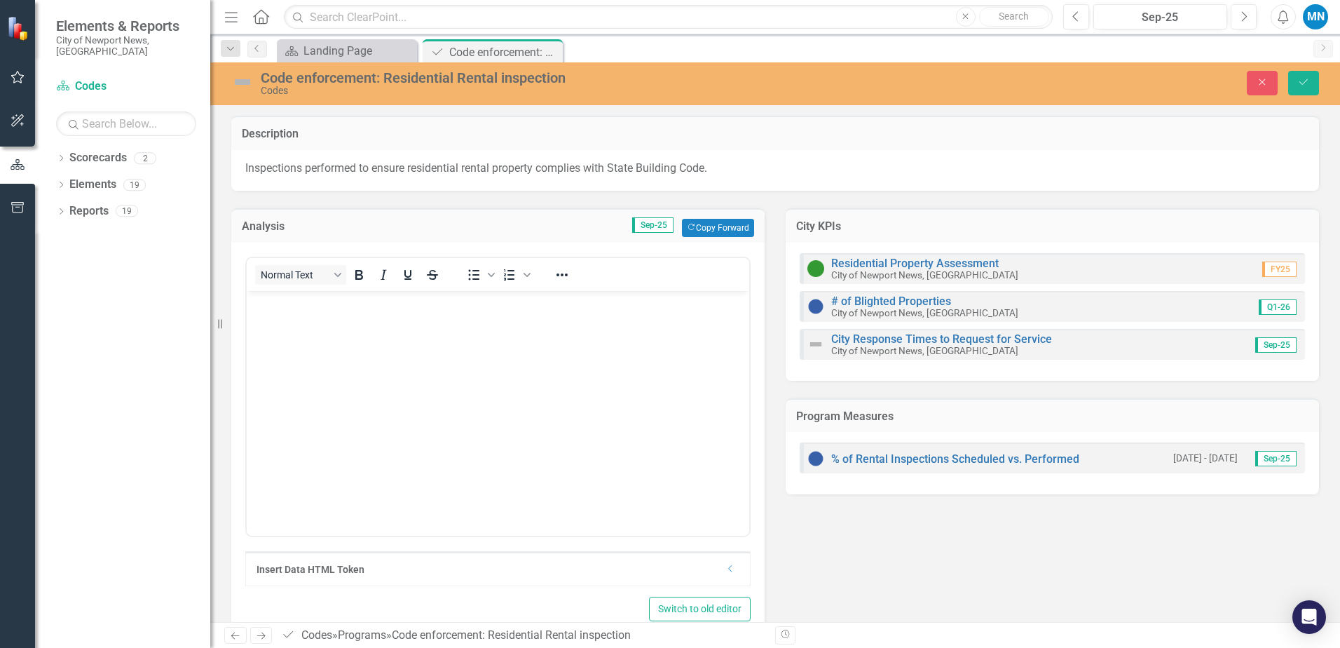
click at [300, 329] on body "Rich Text Area. Press ALT-0 for help." at bounding box center [498, 396] width 503 height 210
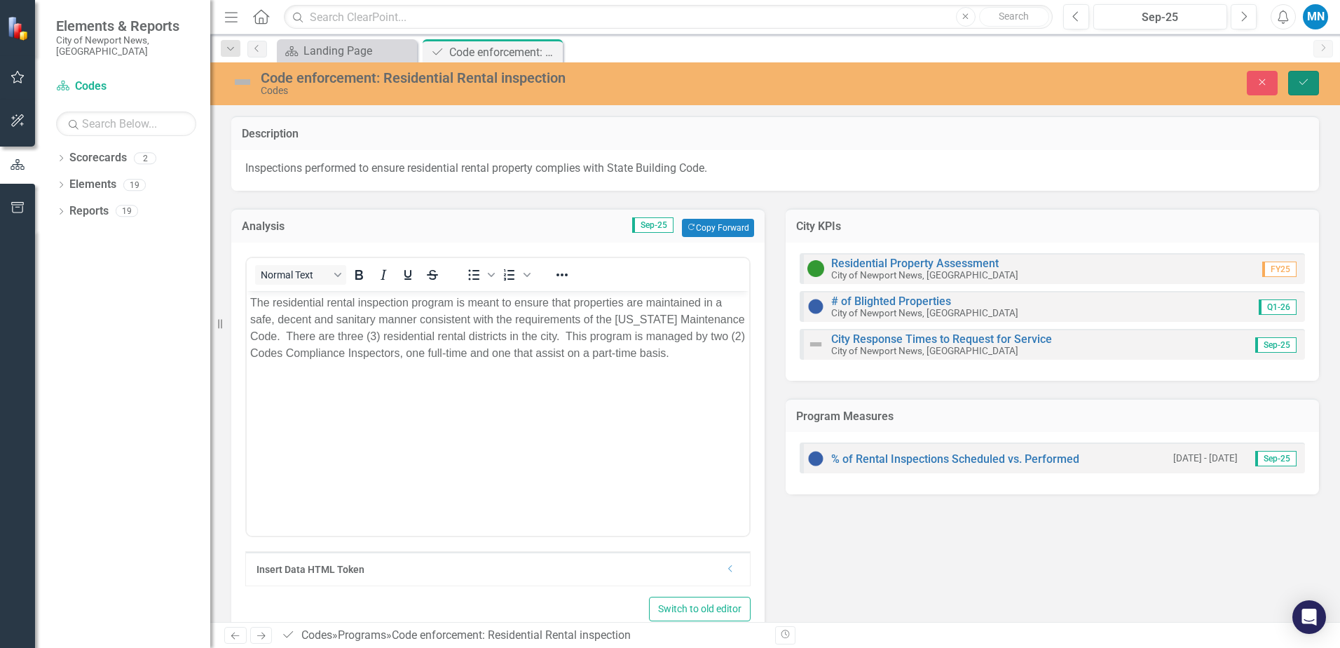
click at [1303, 81] on icon "Save" at bounding box center [1303, 82] width 13 height 10
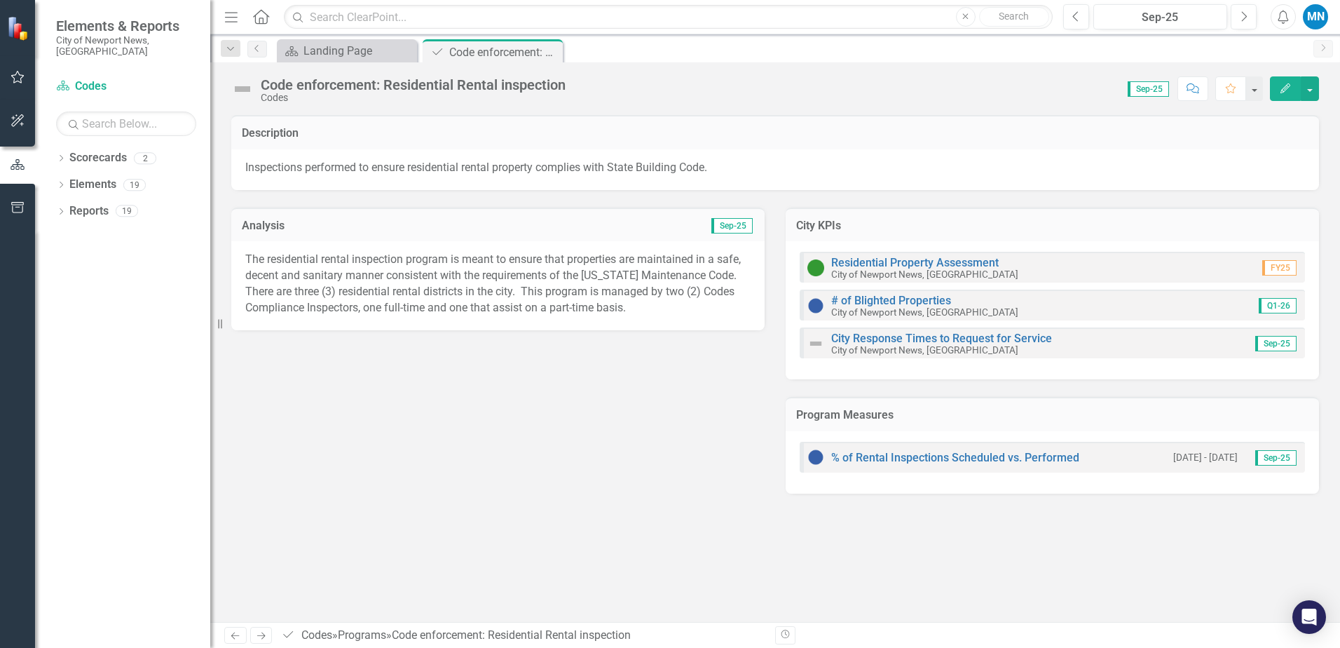
click at [0, 0] on icon "Close" at bounding box center [0, 0] width 0 height 0
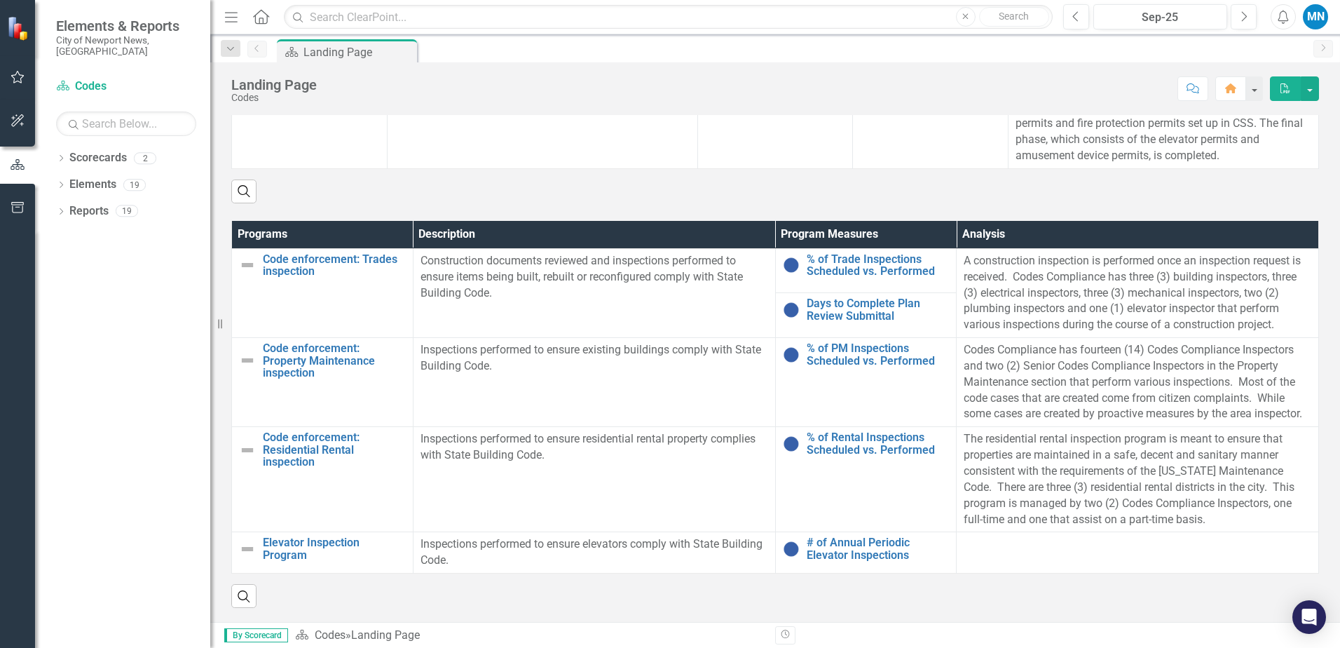
scroll to position [566, 0]
click at [1077, 16] on icon "Previous" at bounding box center [1076, 17] width 8 height 13
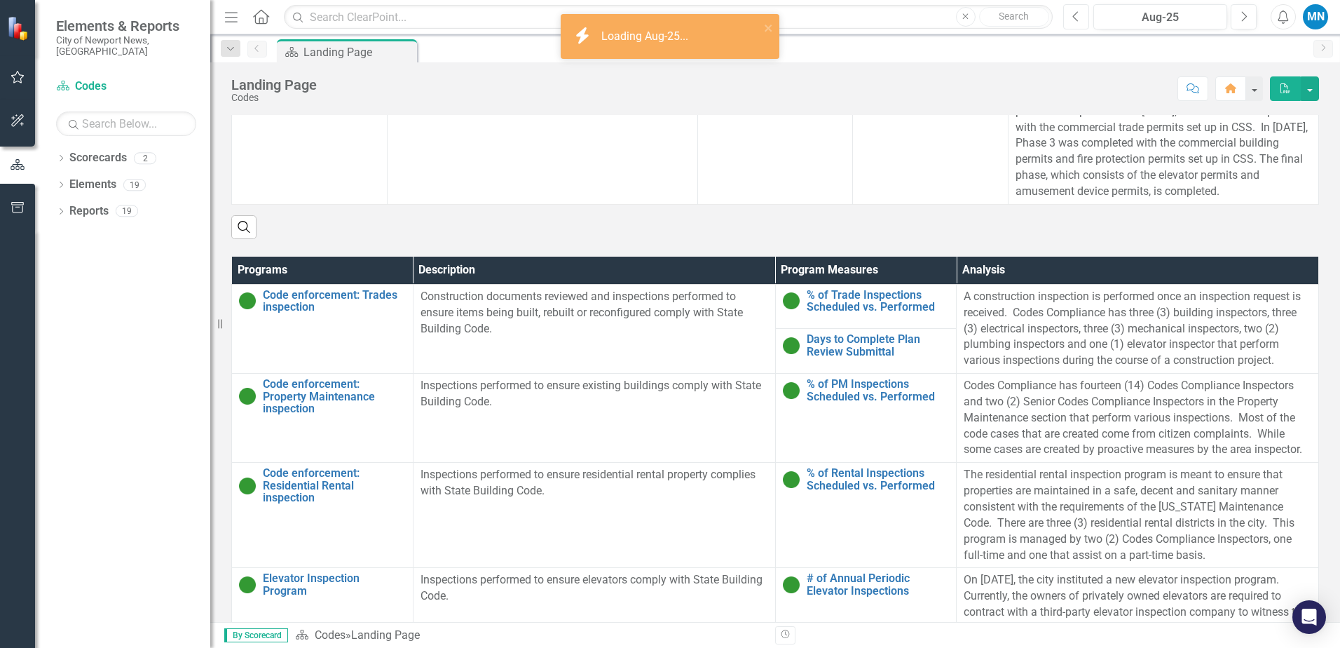
scroll to position [631, 0]
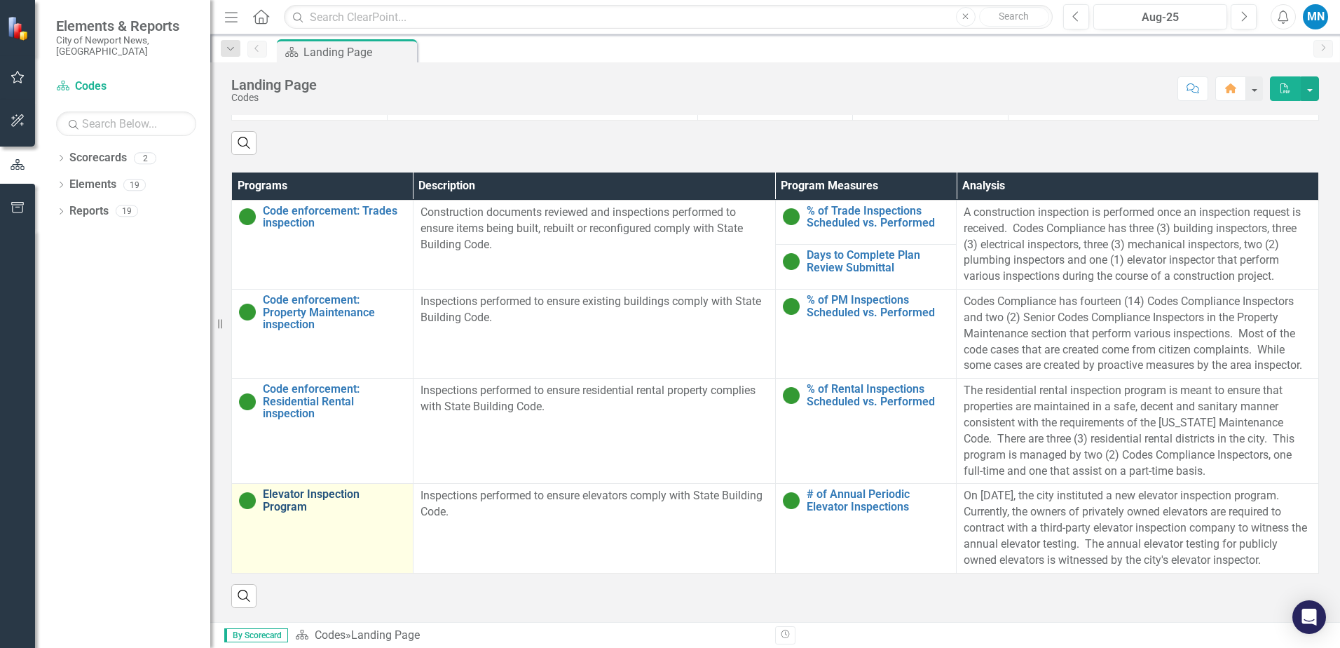
click at [306, 488] on link "Elevator Inspection Program" at bounding box center [334, 500] width 143 height 25
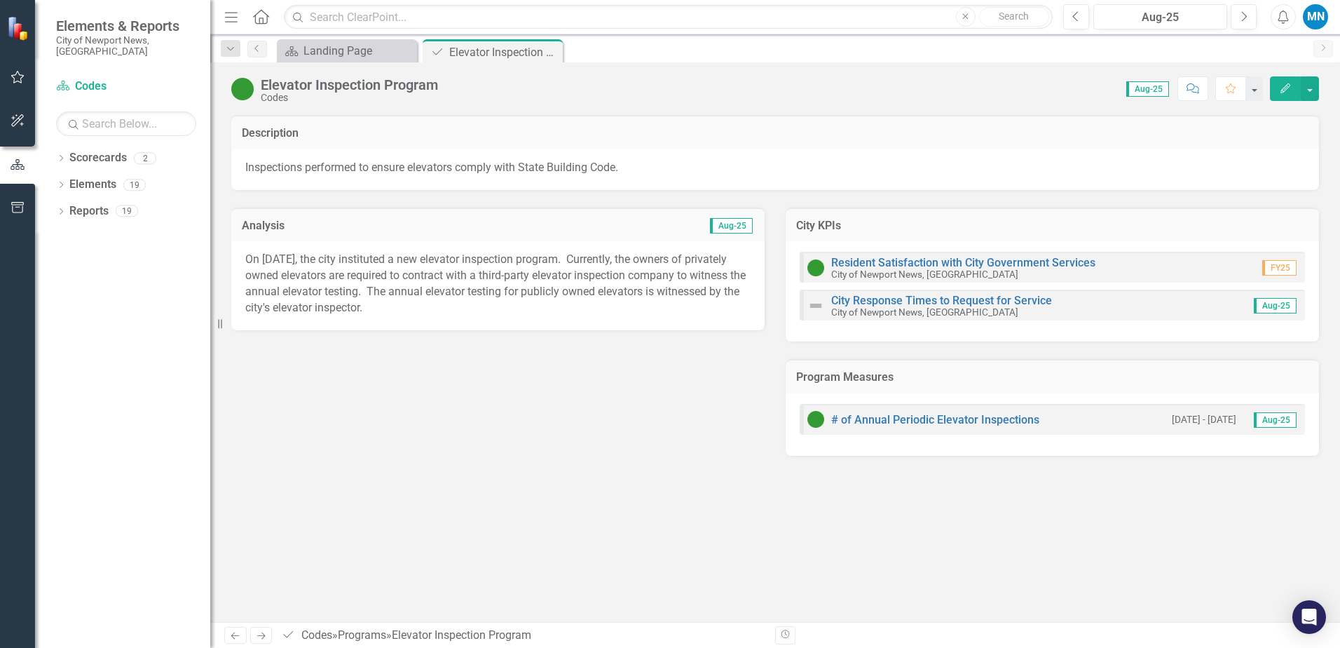
click at [362, 275] on p "On [DATE], the city instituted a new elevator inspection program. Currently, th…" at bounding box center [497, 284] width 505 height 64
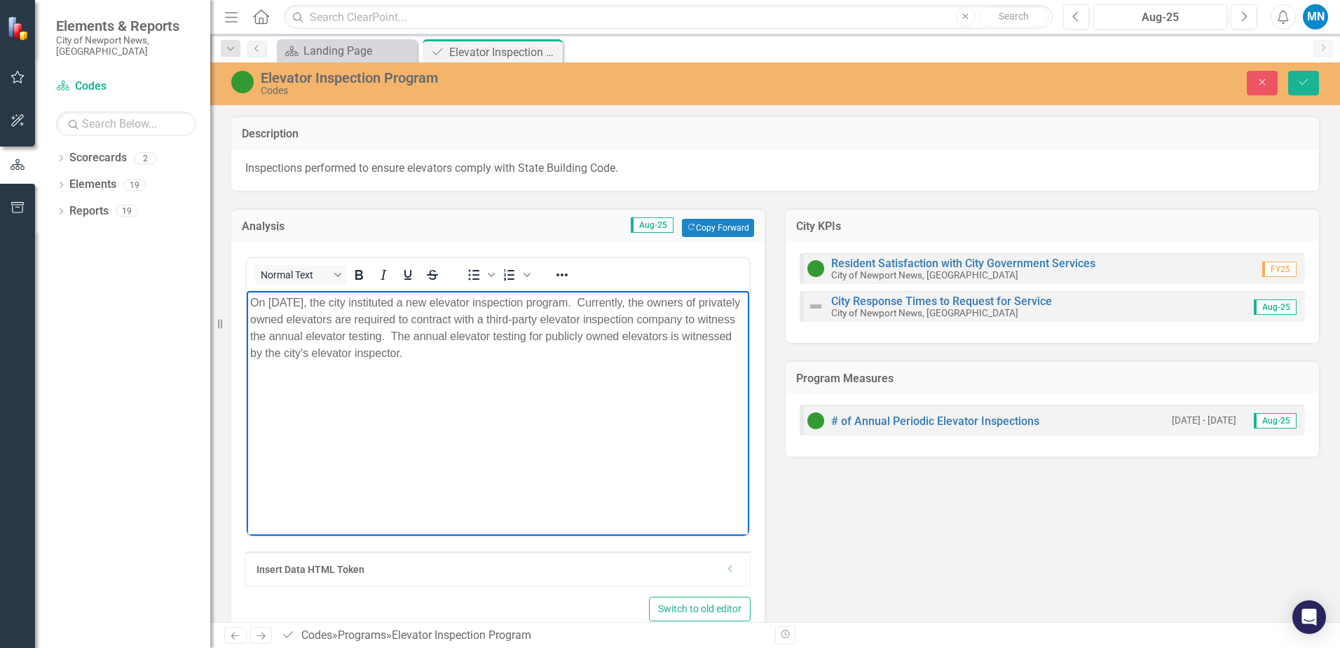
drag, startPoint x: 249, startPoint y: 300, endPoint x: 533, endPoint y: 357, distance: 290.2
click at [533, 357] on body "On [DATE], the city instituted a new elevator inspection program. Currently, th…" at bounding box center [498, 396] width 503 height 210
copy p "On [DATE], the city instituted a new elevator inspection program. Currently, th…"
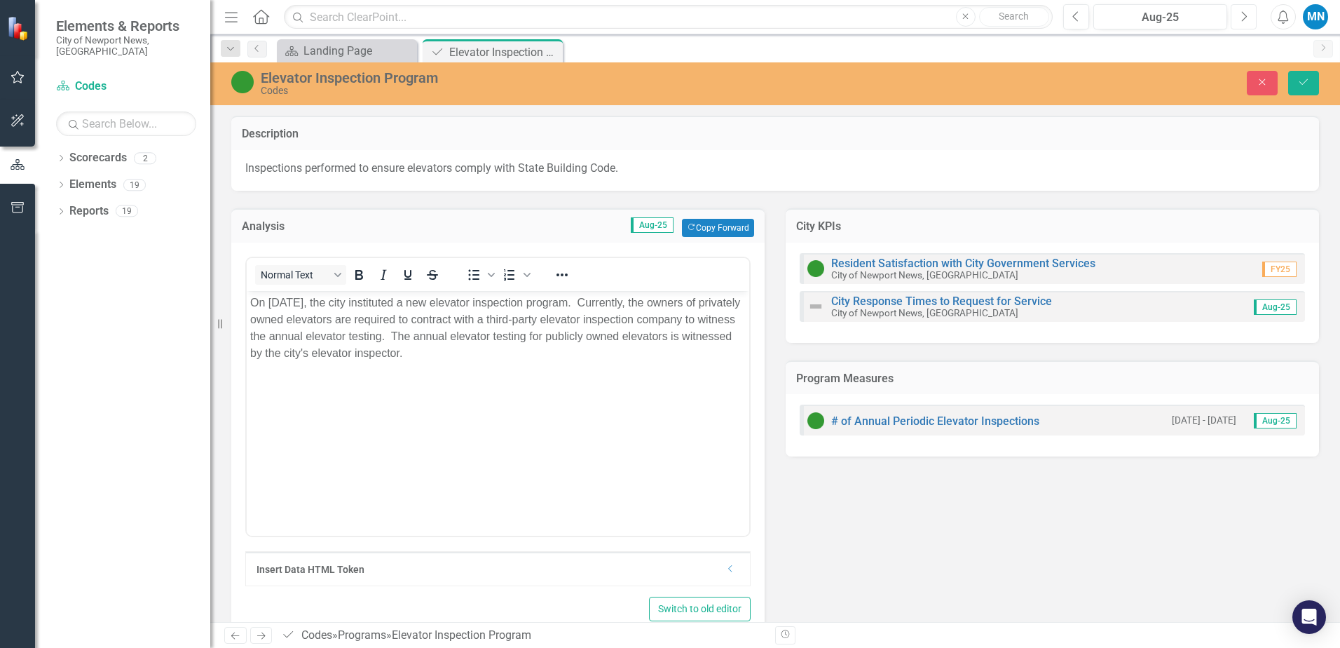
click at [1249, 22] on button "Next" at bounding box center [1244, 16] width 26 height 25
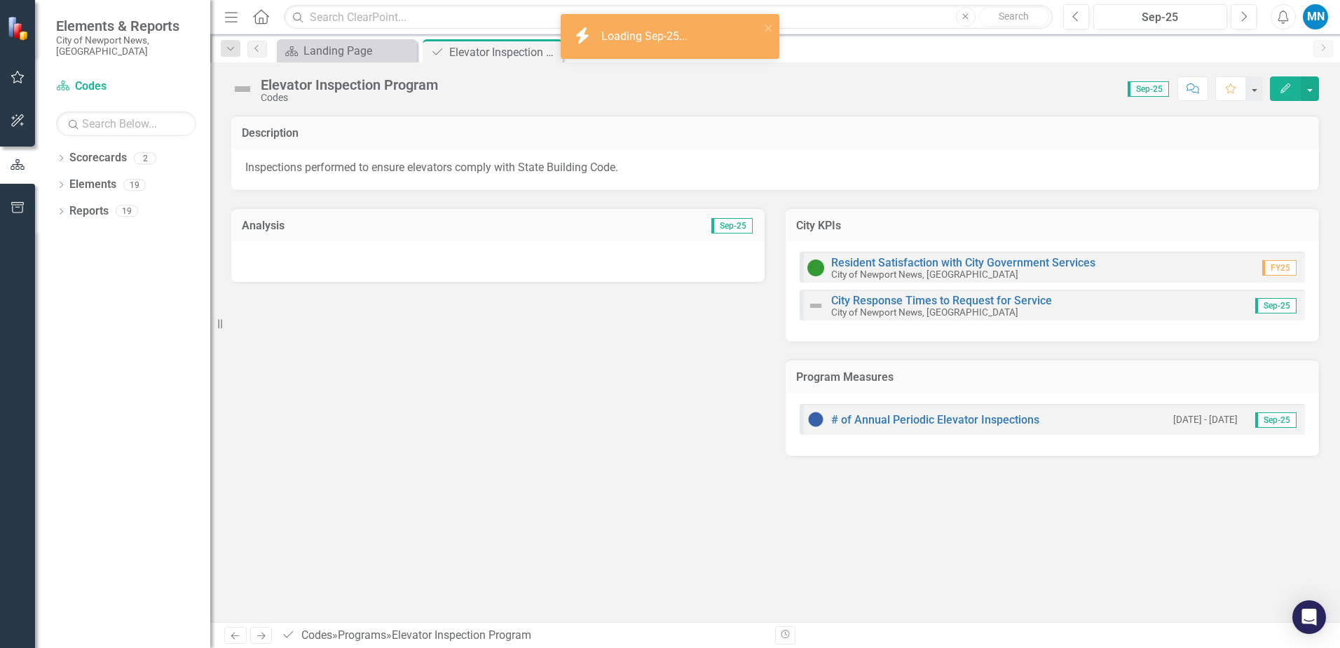
click at [343, 260] on div at bounding box center [497, 261] width 533 height 41
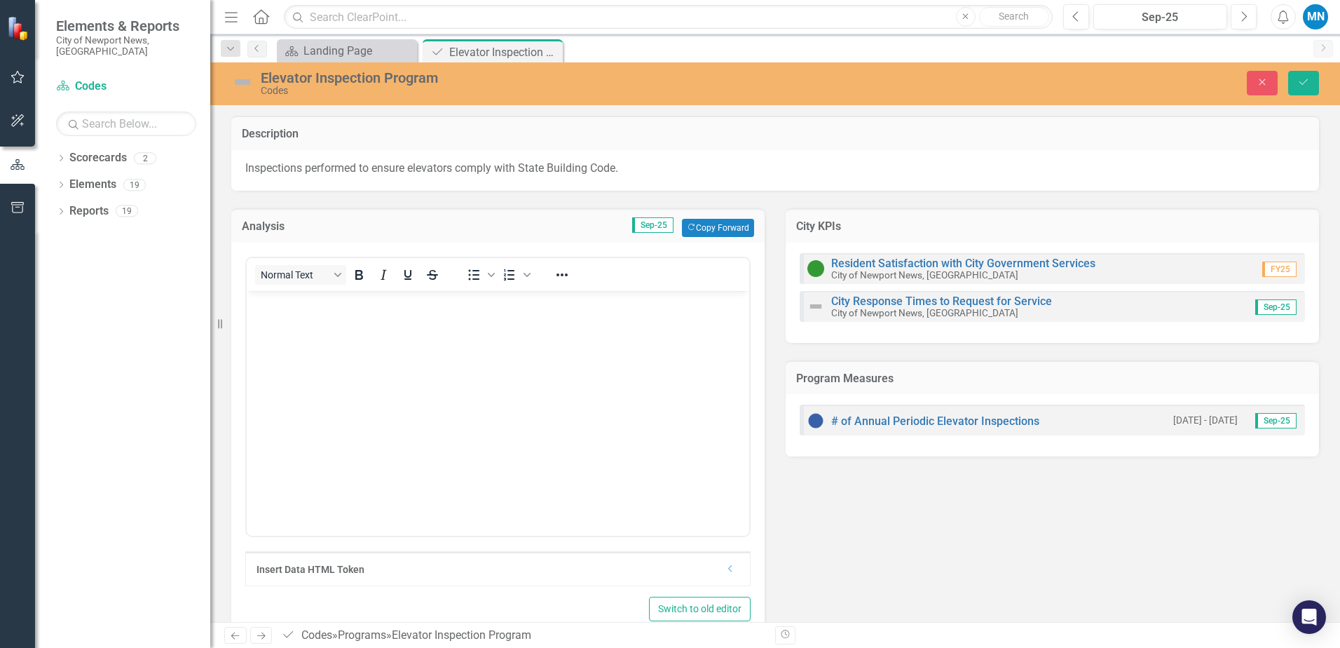
click at [311, 317] on body "Rich Text Area. Press ALT-0 for help." at bounding box center [498, 396] width 503 height 210
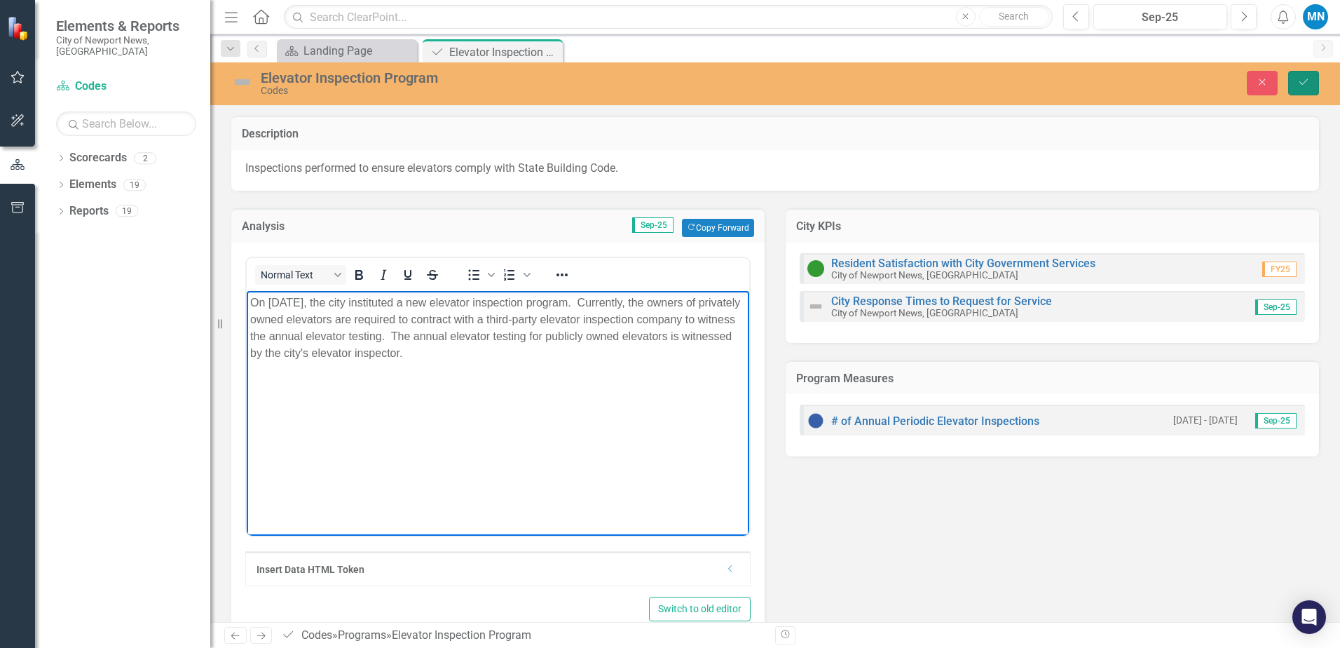
click at [1306, 81] on icon "Save" at bounding box center [1303, 82] width 13 height 10
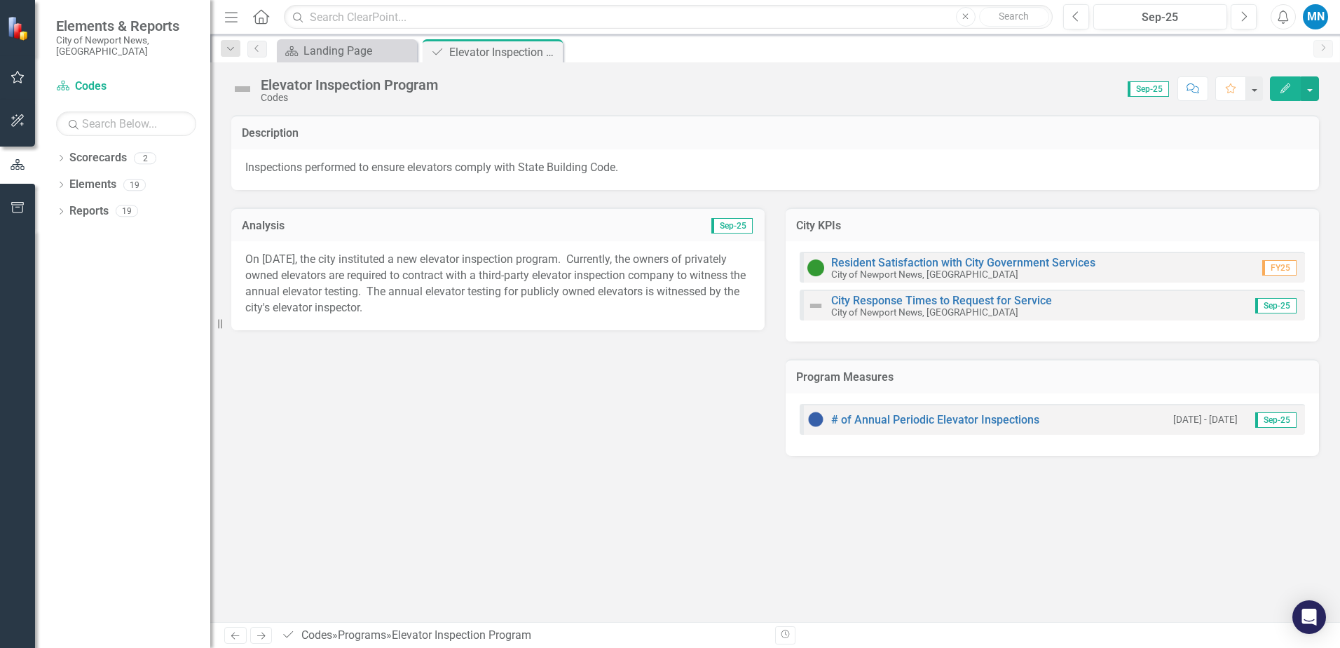
click at [0, 0] on icon "Close" at bounding box center [0, 0] width 0 height 0
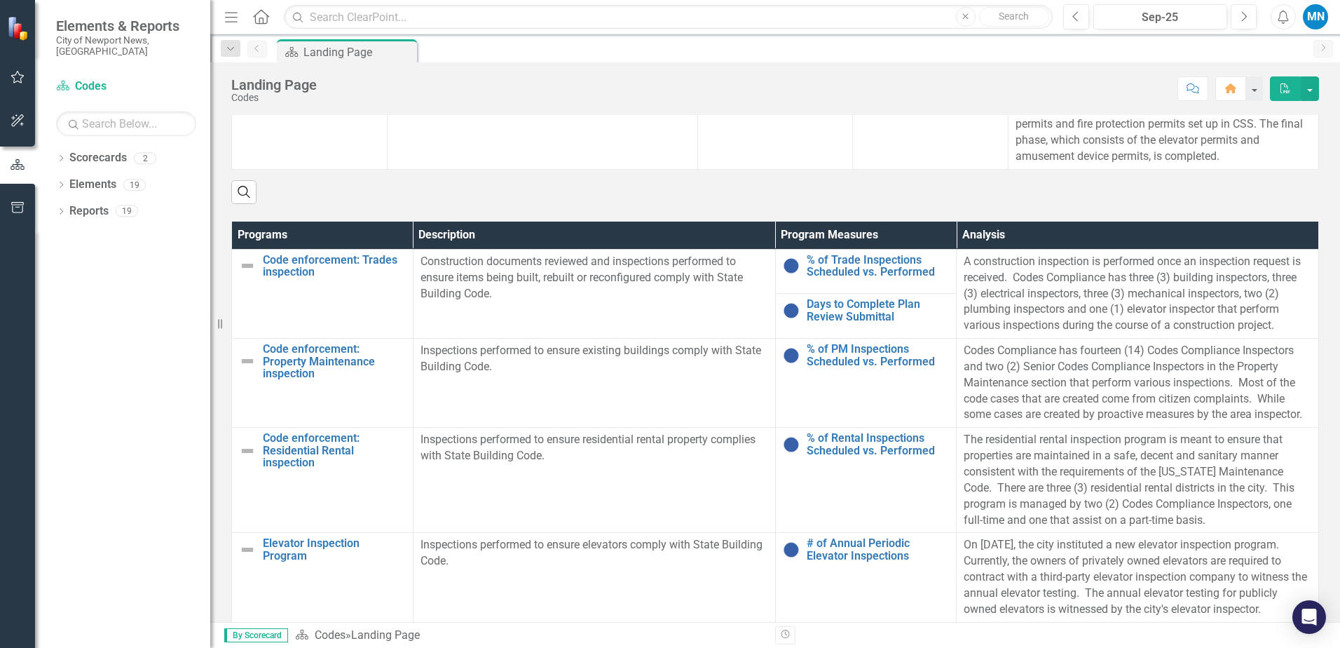
scroll to position [631, 0]
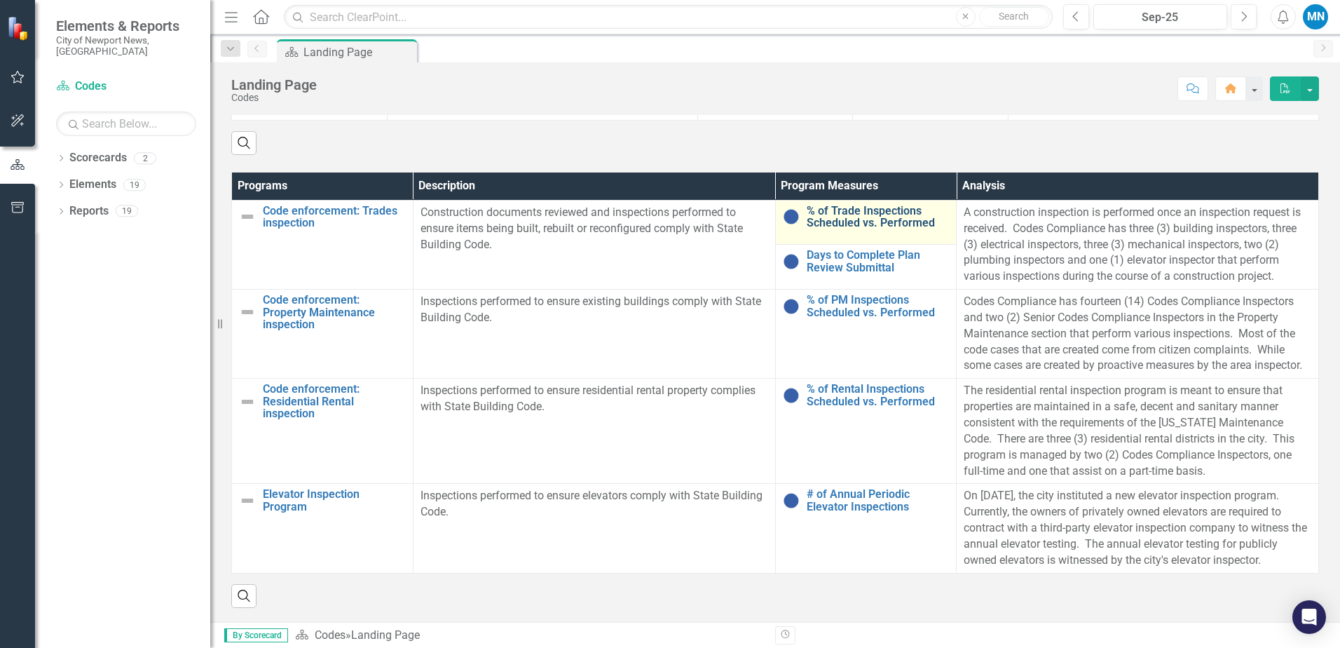
click at [849, 205] on link "% of Trade Inspections Scheduled vs. Performed" at bounding box center [878, 217] width 143 height 25
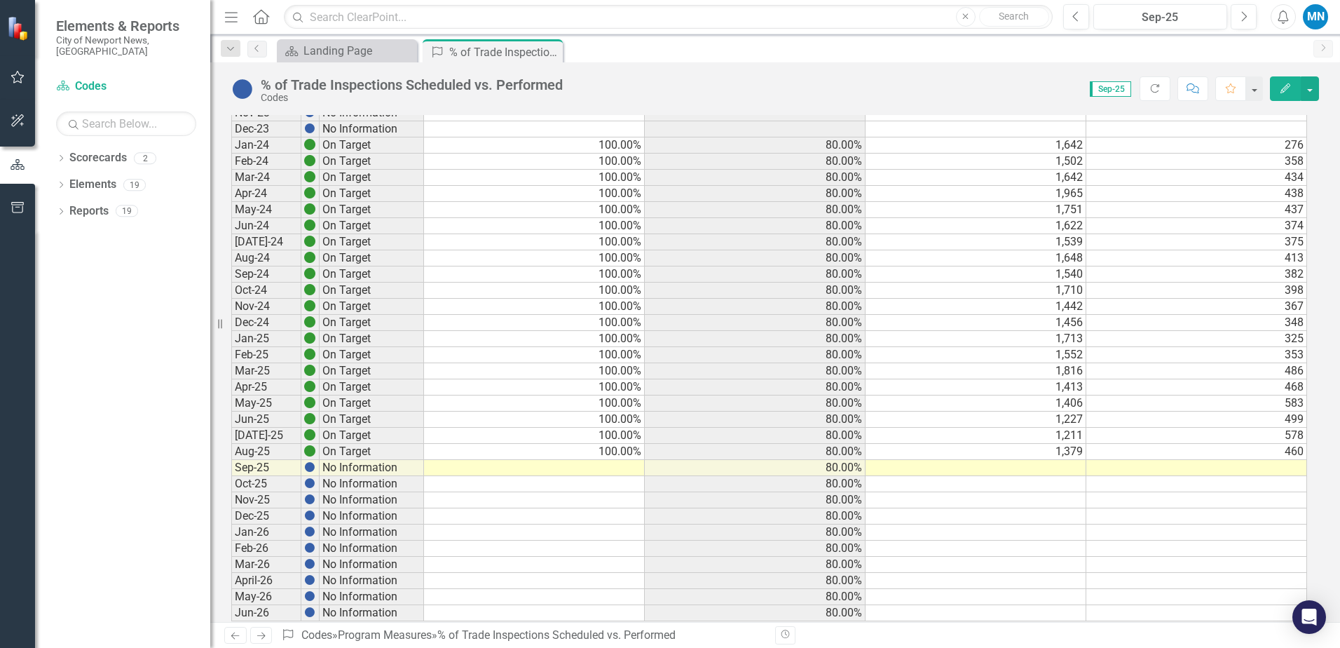
scroll to position [704, 0]
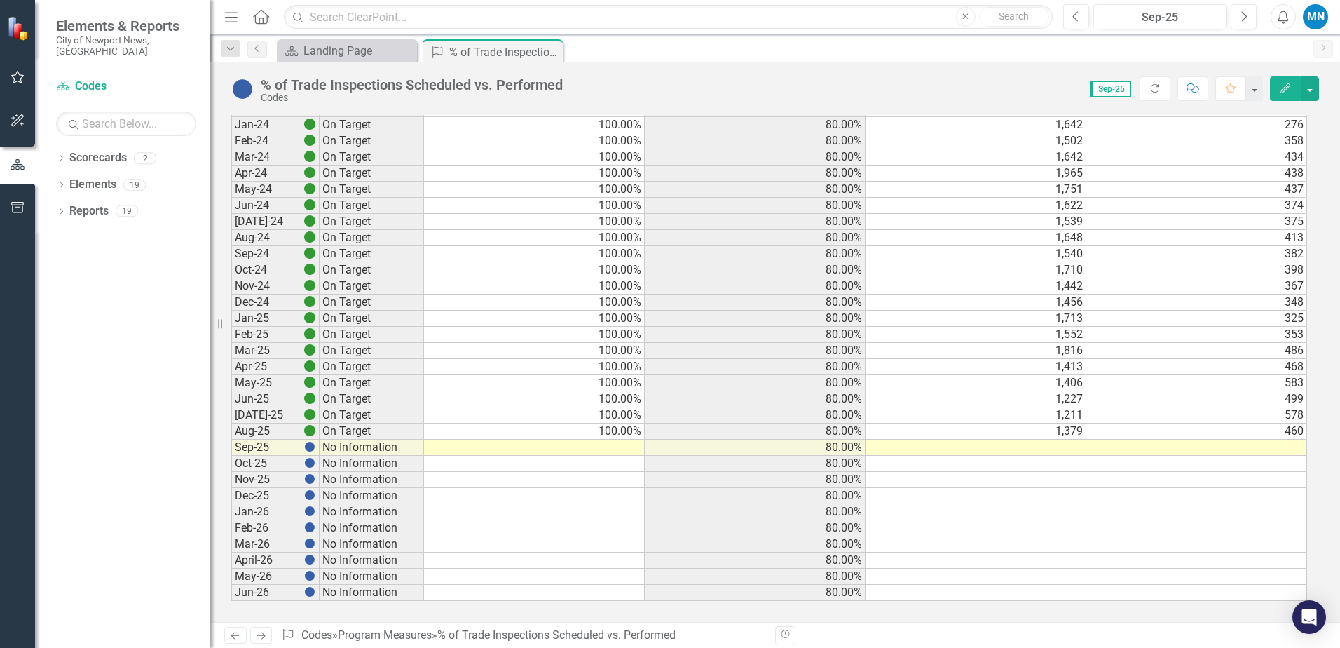
click at [617, 444] on td at bounding box center [534, 447] width 221 height 16
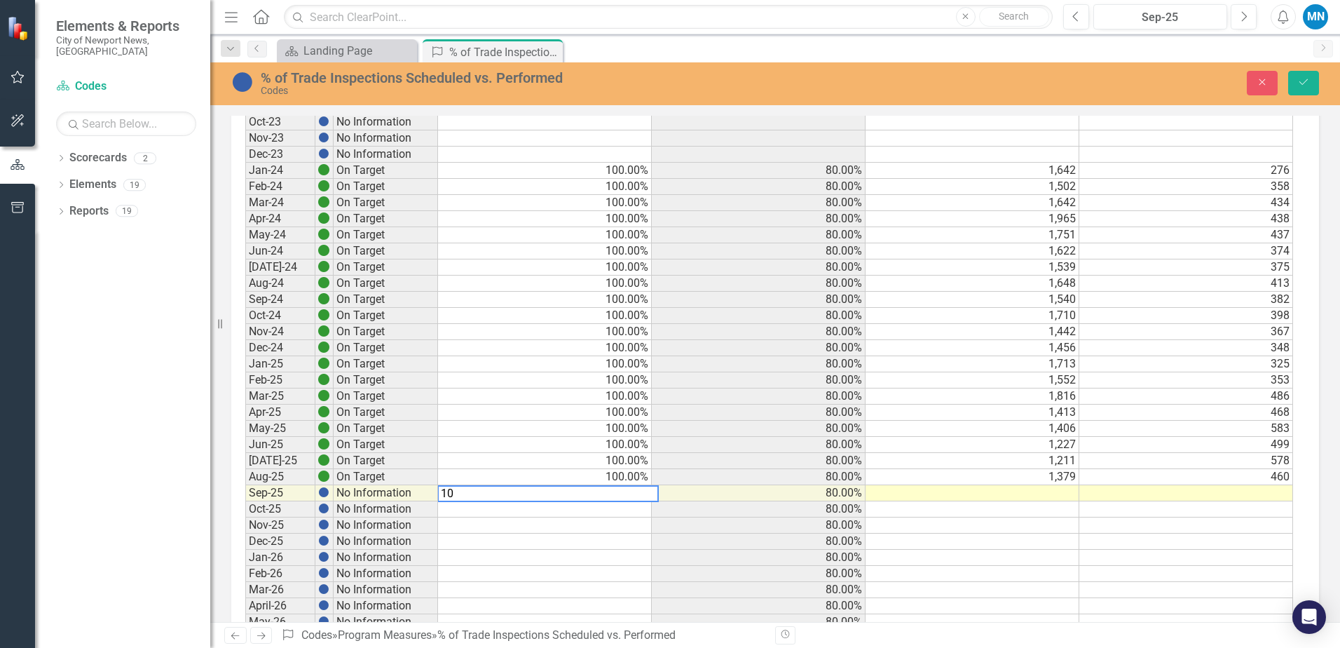
type textarea "100"
click at [1303, 80] on icon "Save" at bounding box center [1303, 82] width 13 height 10
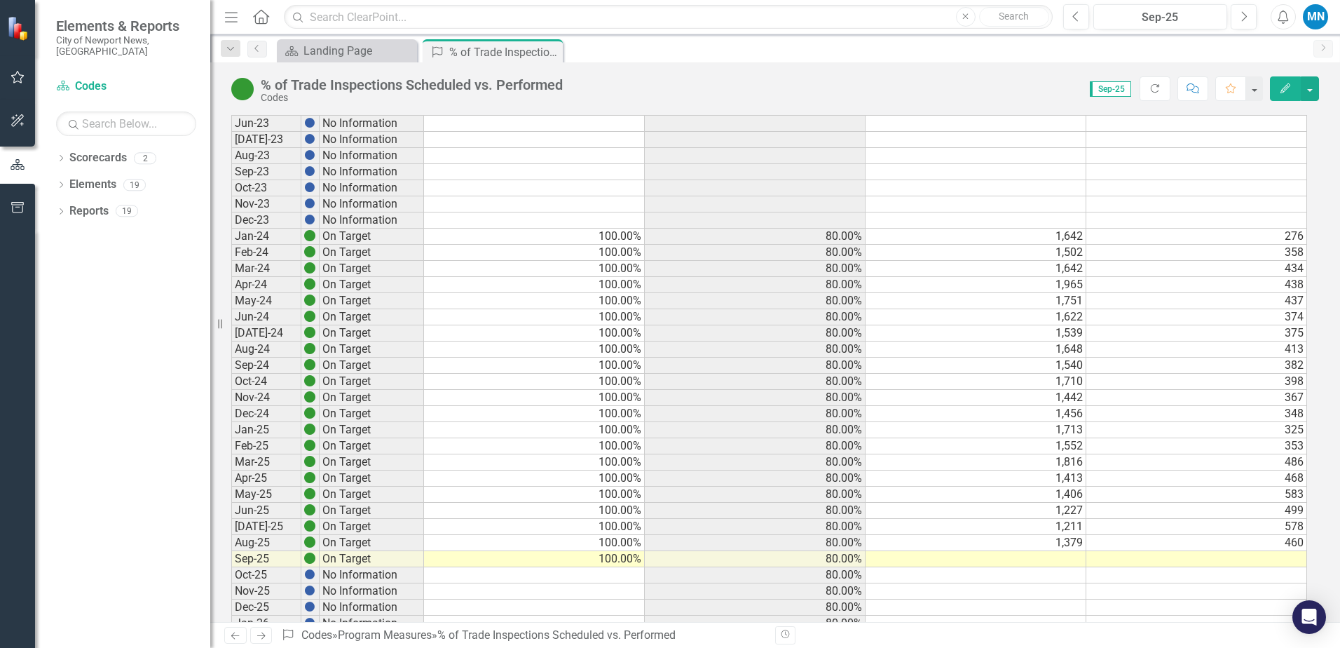
scroll to position [631, 0]
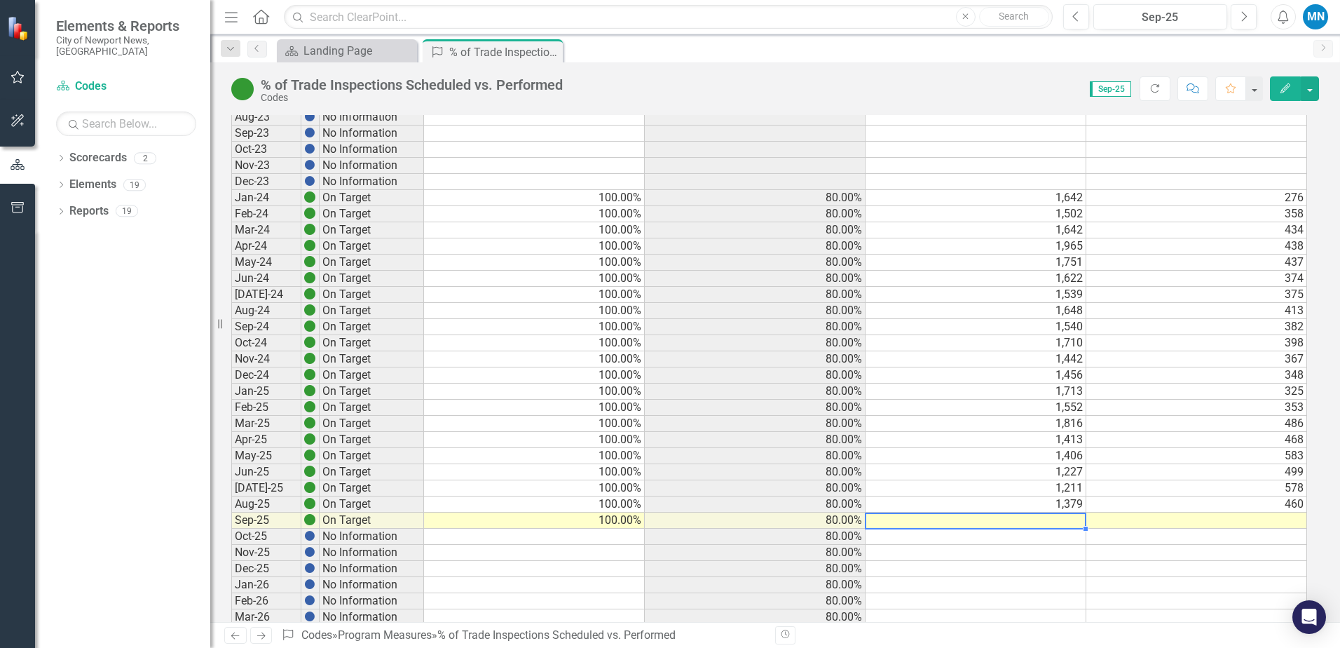
click at [1040, 520] on td at bounding box center [976, 520] width 221 height 16
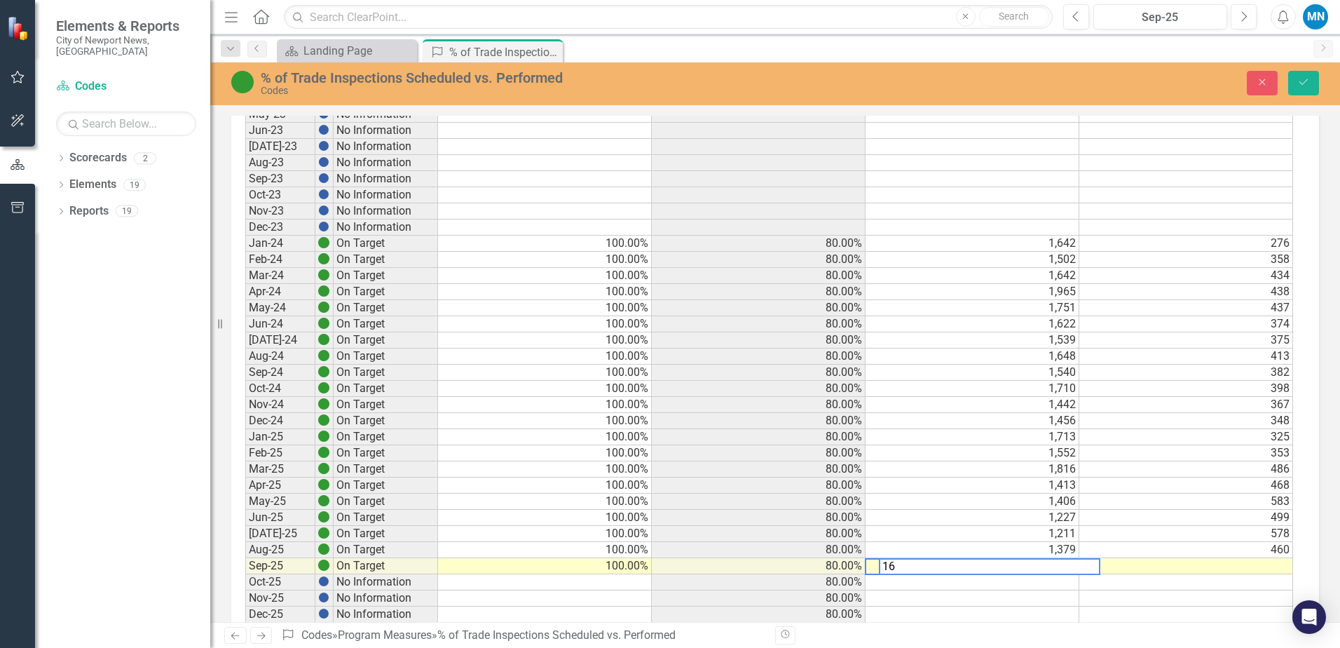
type textarea "162"
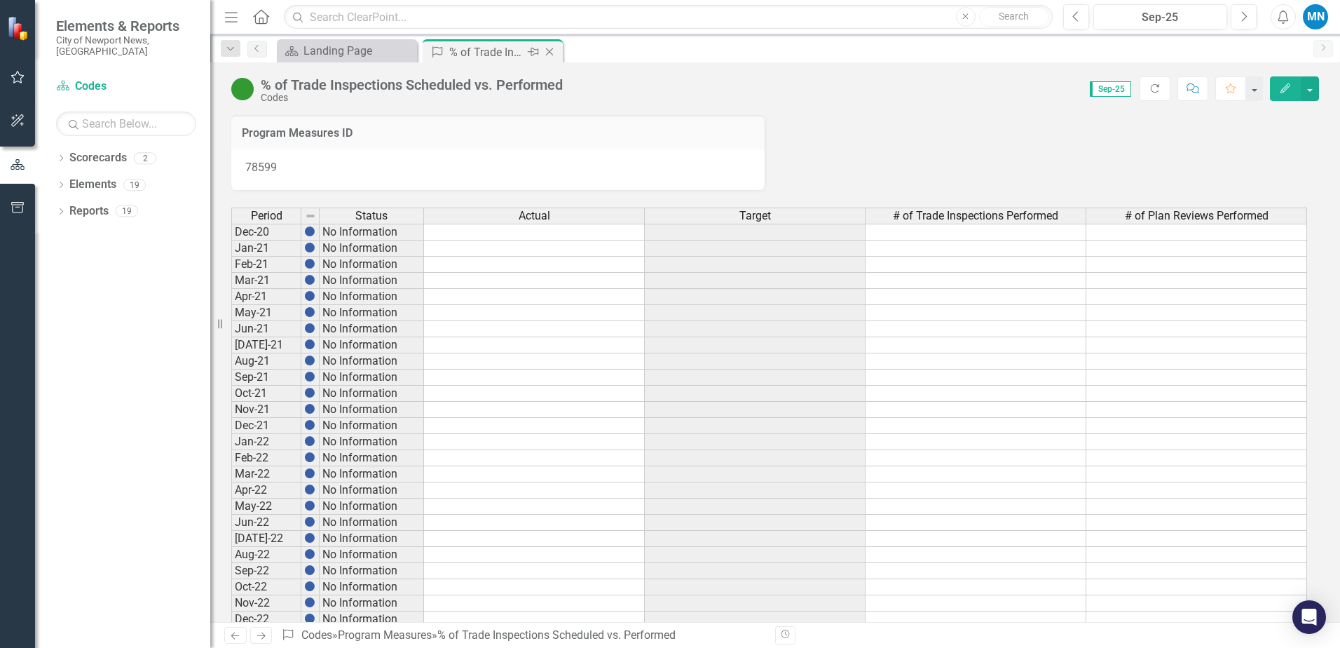
click at [551, 49] on icon "Close" at bounding box center [549, 51] width 14 height 11
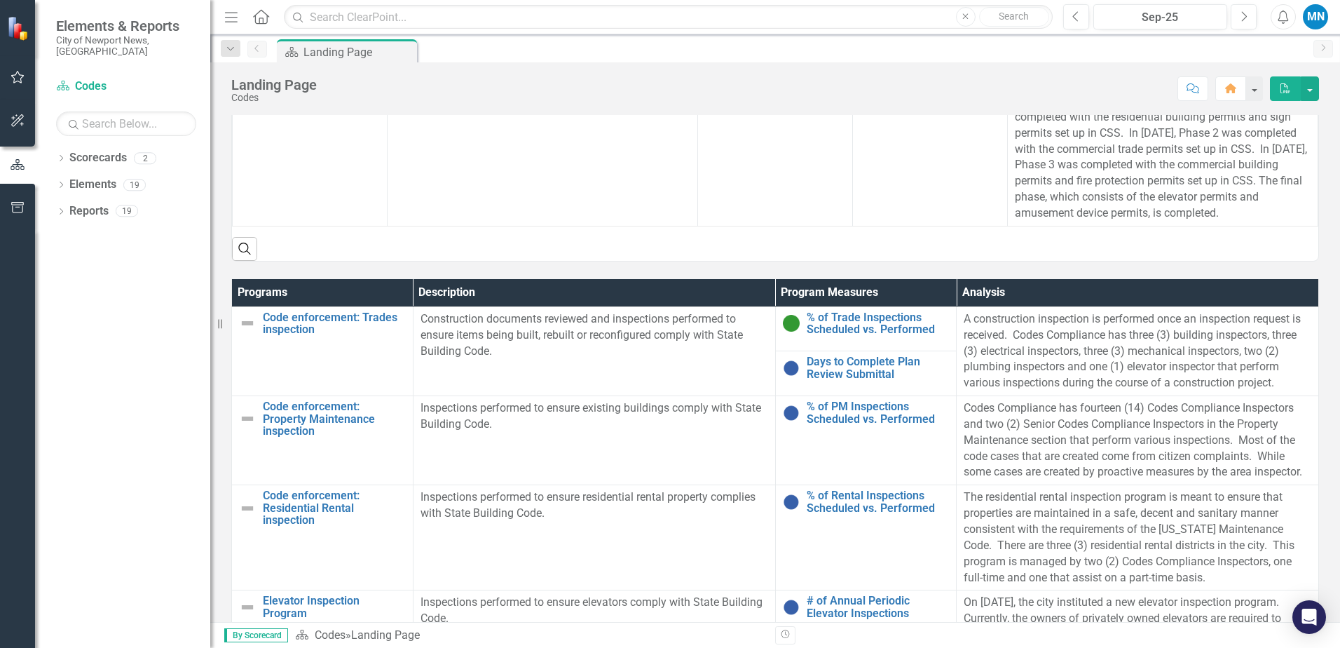
scroll to position [561, 0]
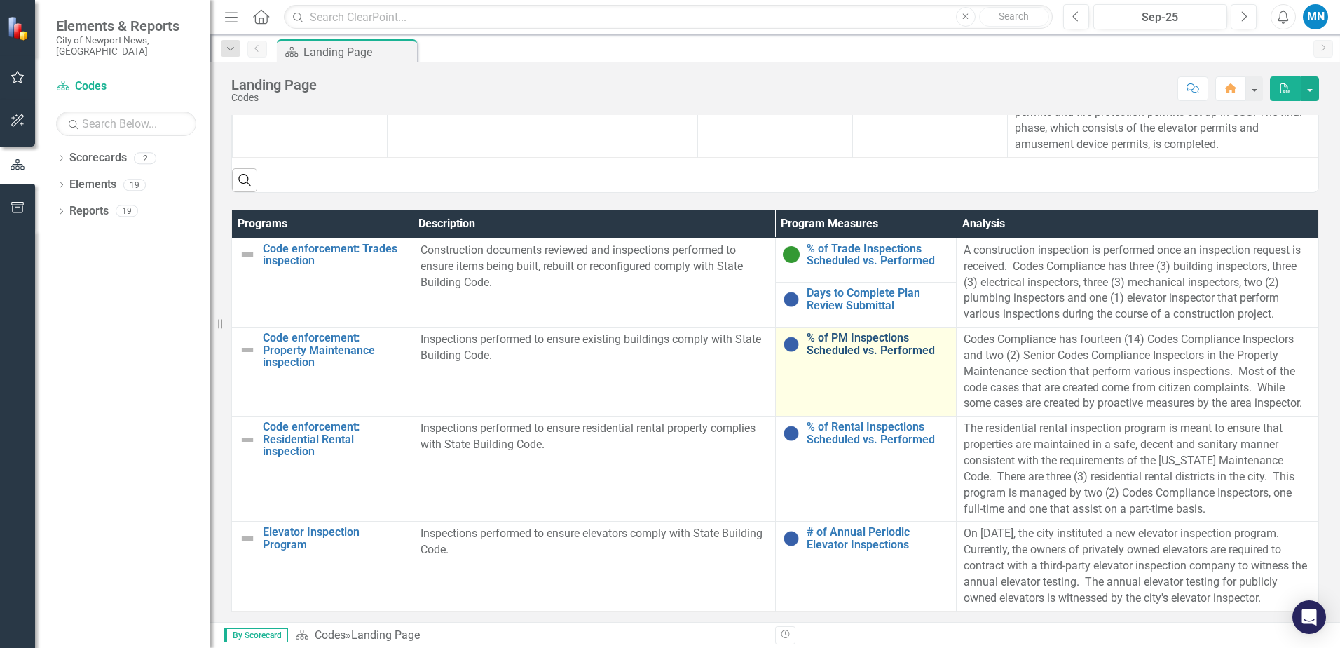
click at [849, 355] on link "% of PM Inspections Scheduled vs. Performed" at bounding box center [878, 344] width 143 height 25
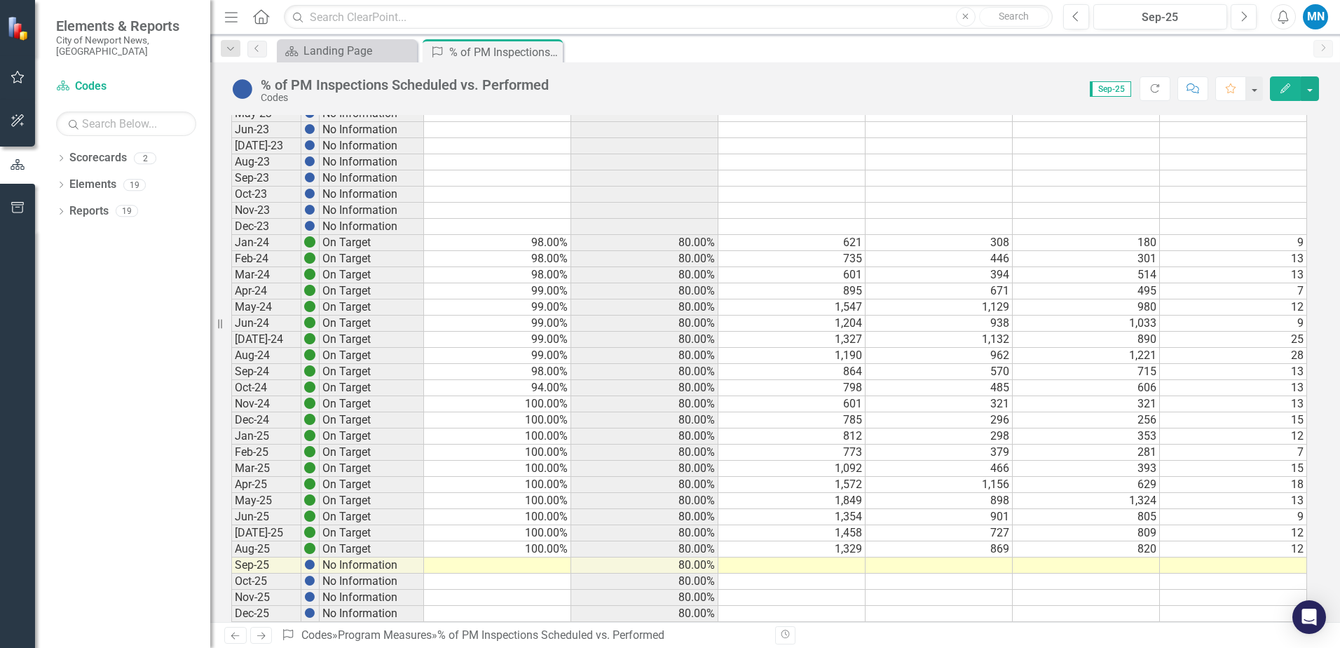
scroll to position [715, 0]
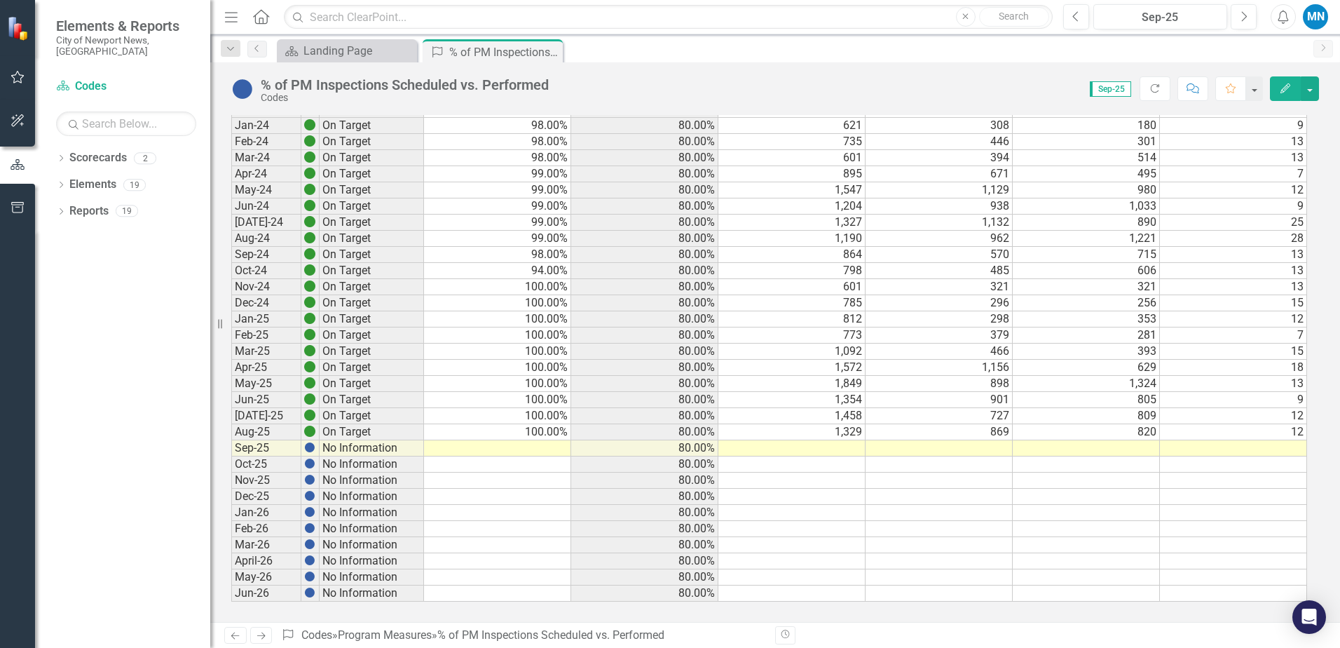
click at [539, 443] on td at bounding box center [497, 448] width 147 height 16
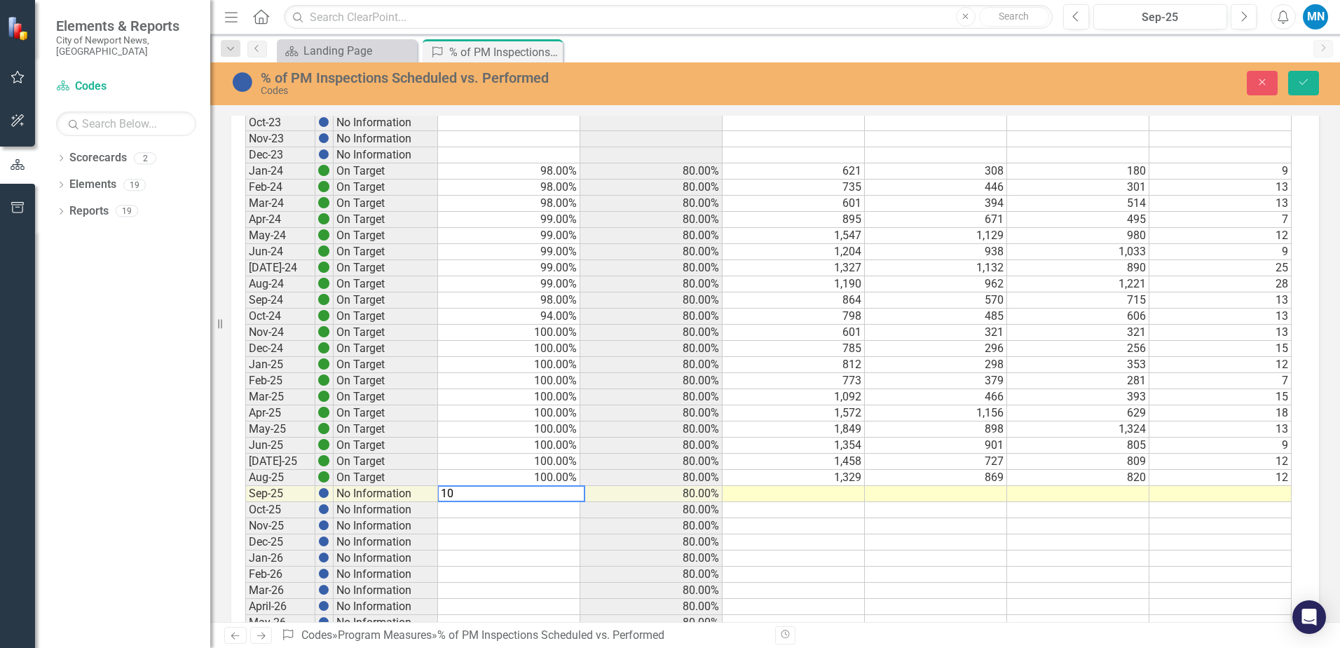
type textarea "100"
click at [1308, 79] on icon "Save" at bounding box center [1303, 82] width 13 height 10
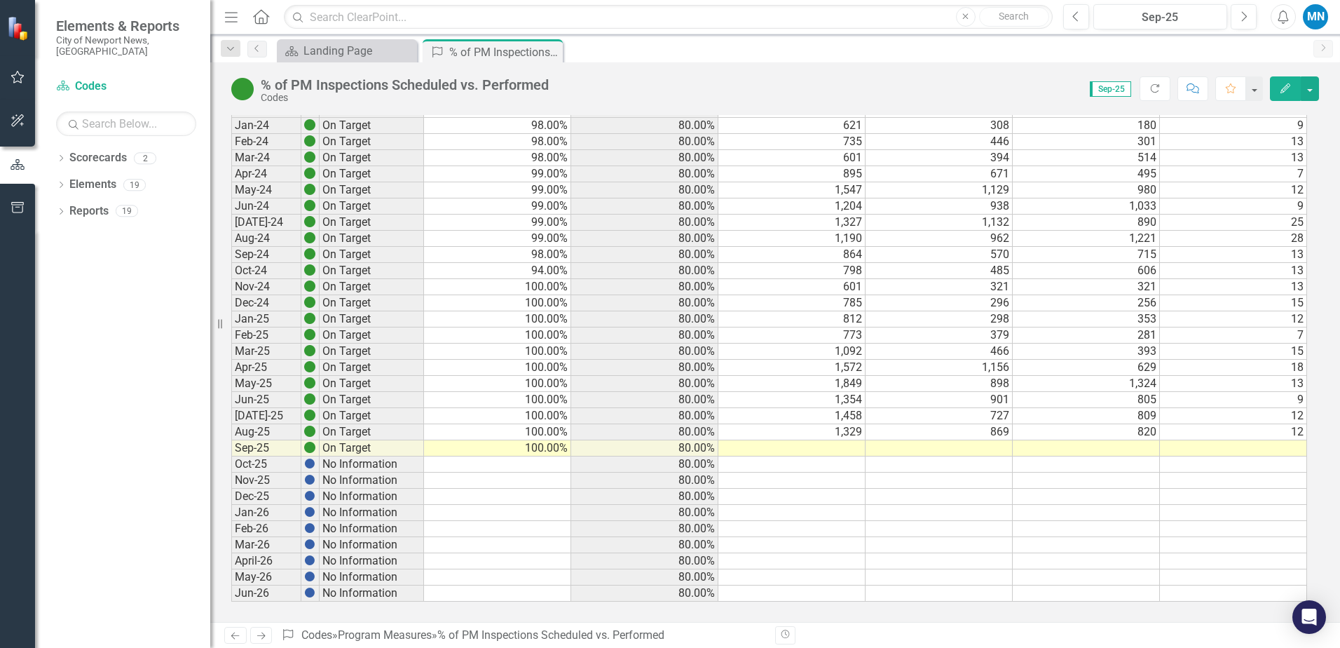
click at [812, 444] on td at bounding box center [791, 448] width 147 height 16
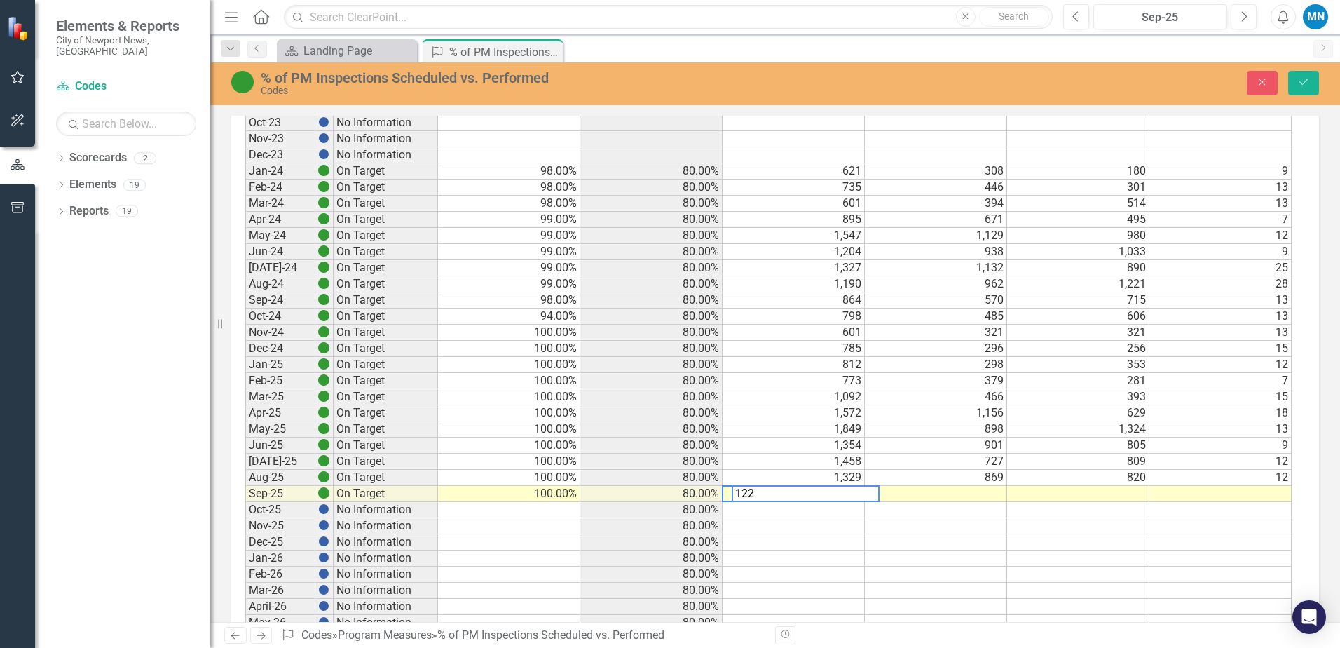
type textarea "1222"
click at [981, 495] on td at bounding box center [936, 494] width 142 height 16
click at [1305, 74] on button "Save" at bounding box center [1303, 83] width 31 height 25
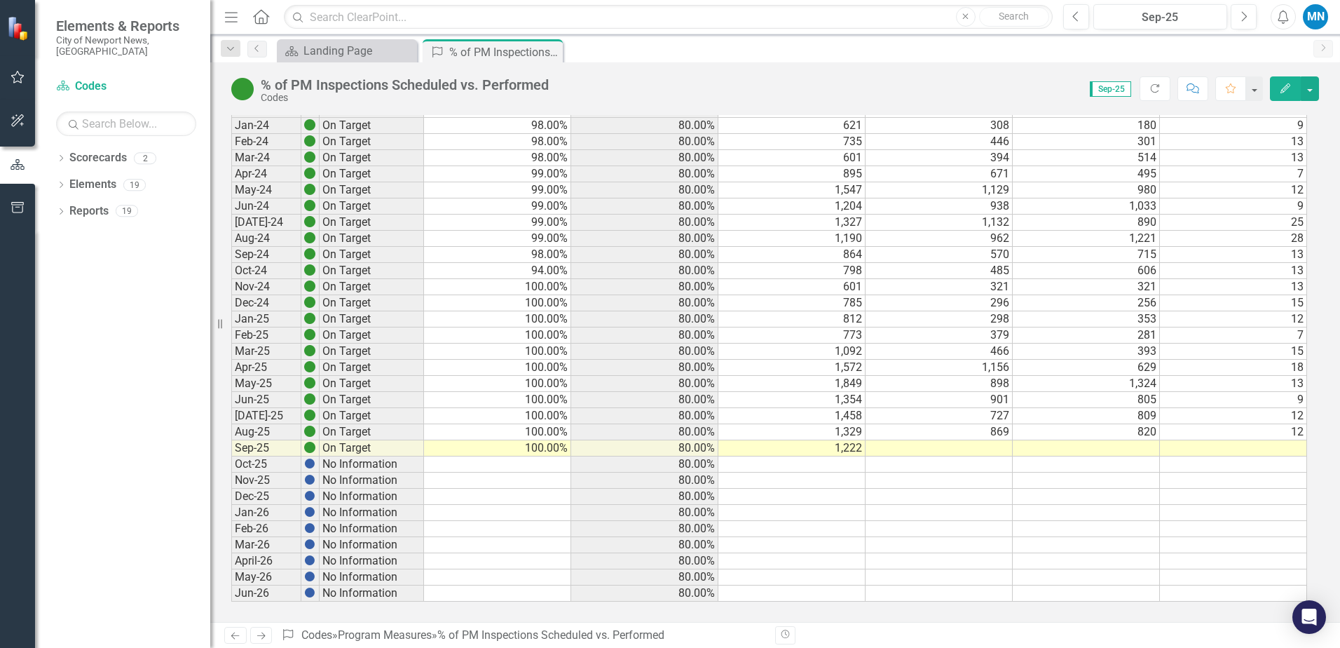
click at [987, 450] on td at bounding box center [939, 448] width 147 height 16
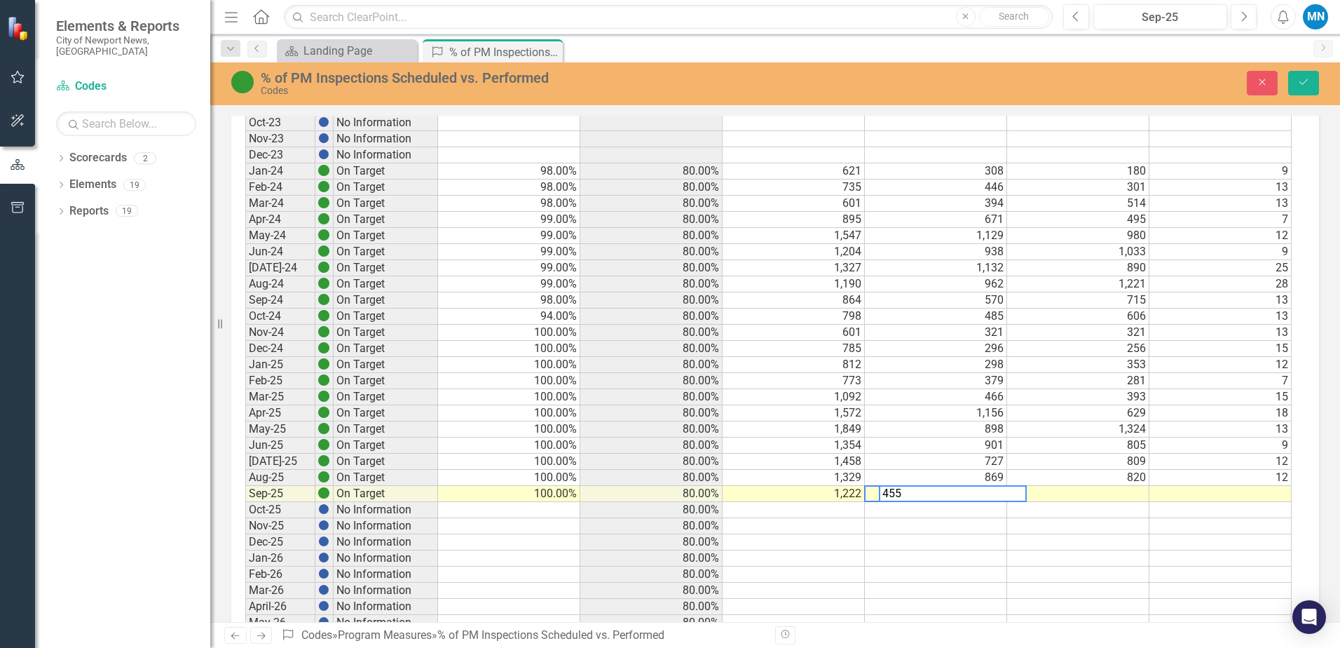
type textarea "455"
click at [1095, 497] on td at bounding box center [1078, 494] width 142 height 16
click at [1306, 83] on icon "Save" at bounding box center [1303, 82] width 13 height 10
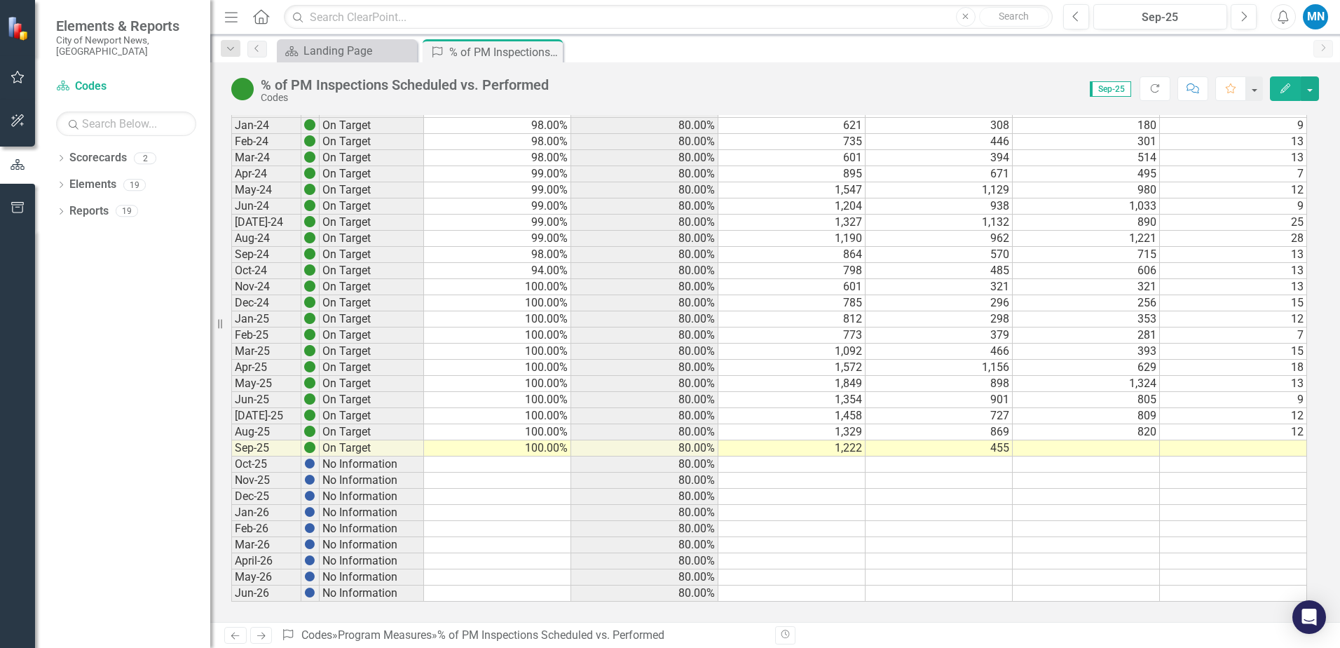
click at [1114, 445] on td at bounding box center [1086, 448] width 147 height 16
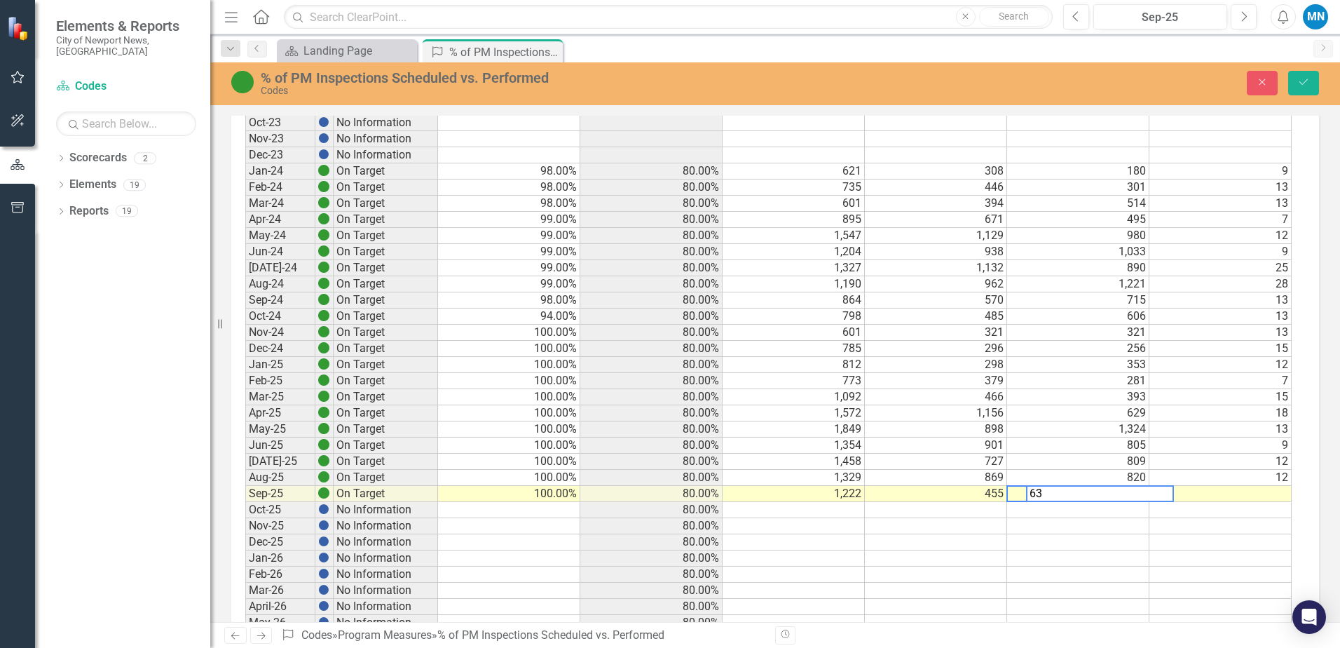
type textarea "635"
click at [1302, 81] on icon "Save" at bounding box center [1303, 82] width 13 height 10
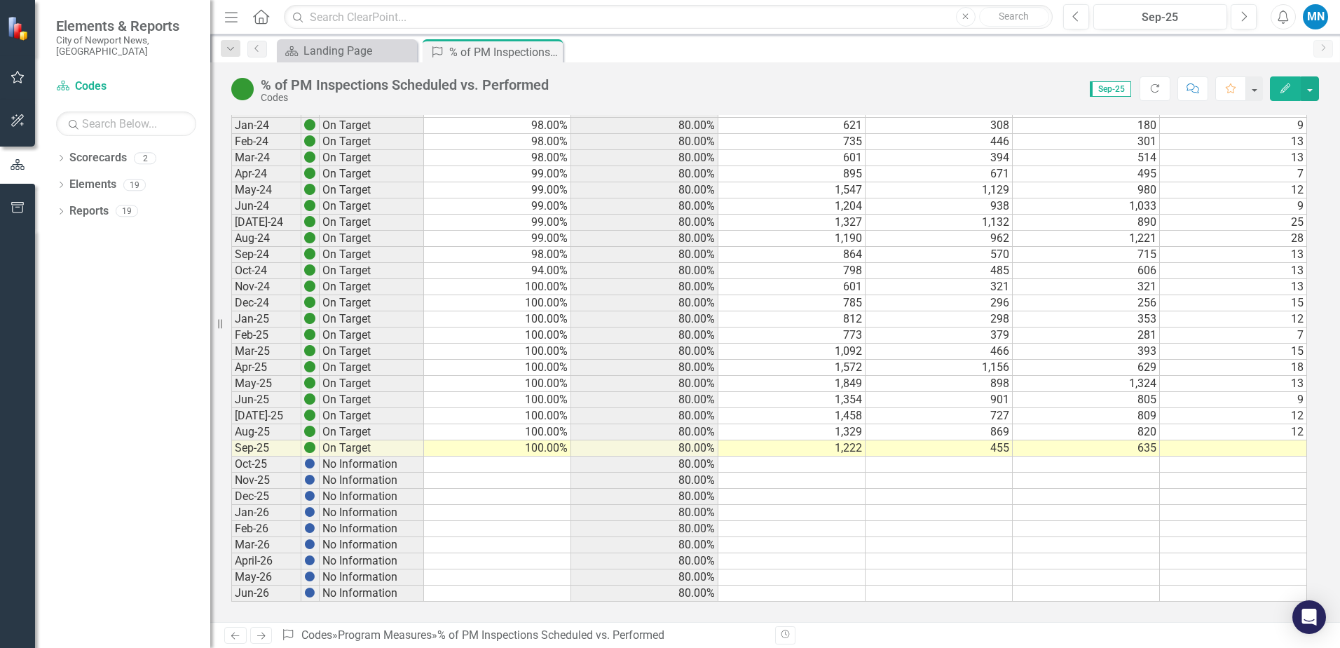
click at [1252, 447] on td at bounding box center [1233, 448] width 147 height 16
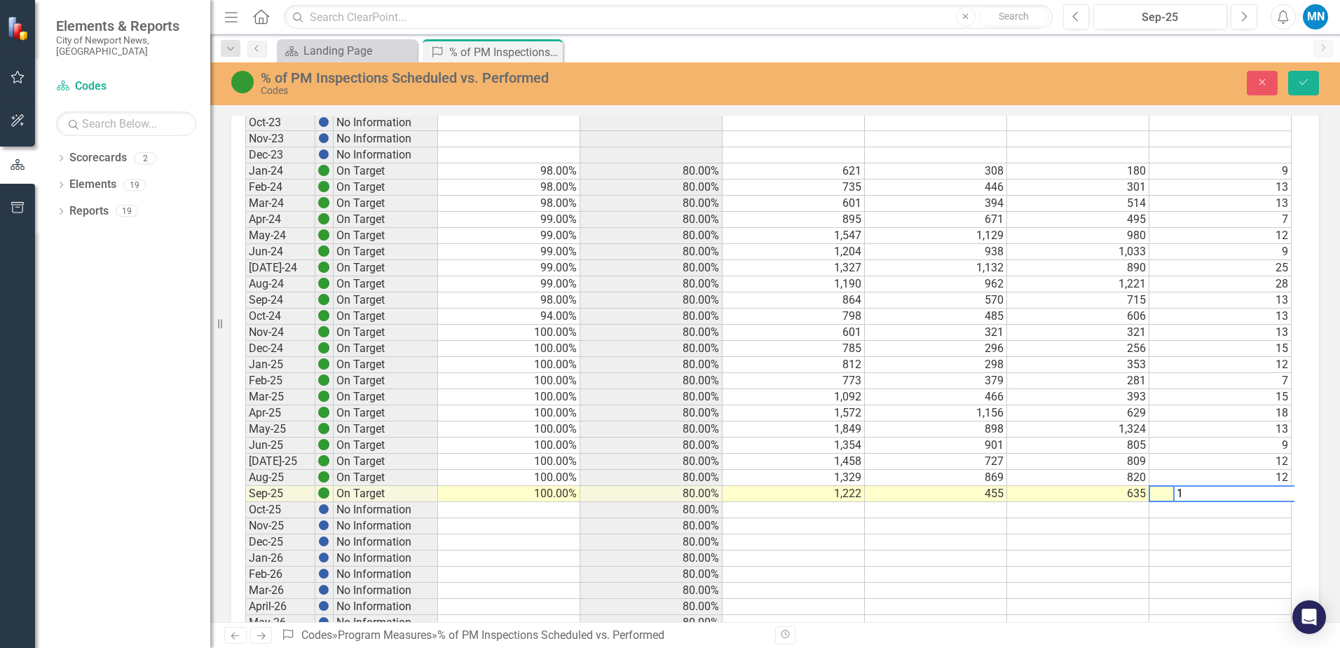
type textarea "13"
click at [1305, 83] on icon "Save" at bounding box center [1303, 82] width 13 height 10
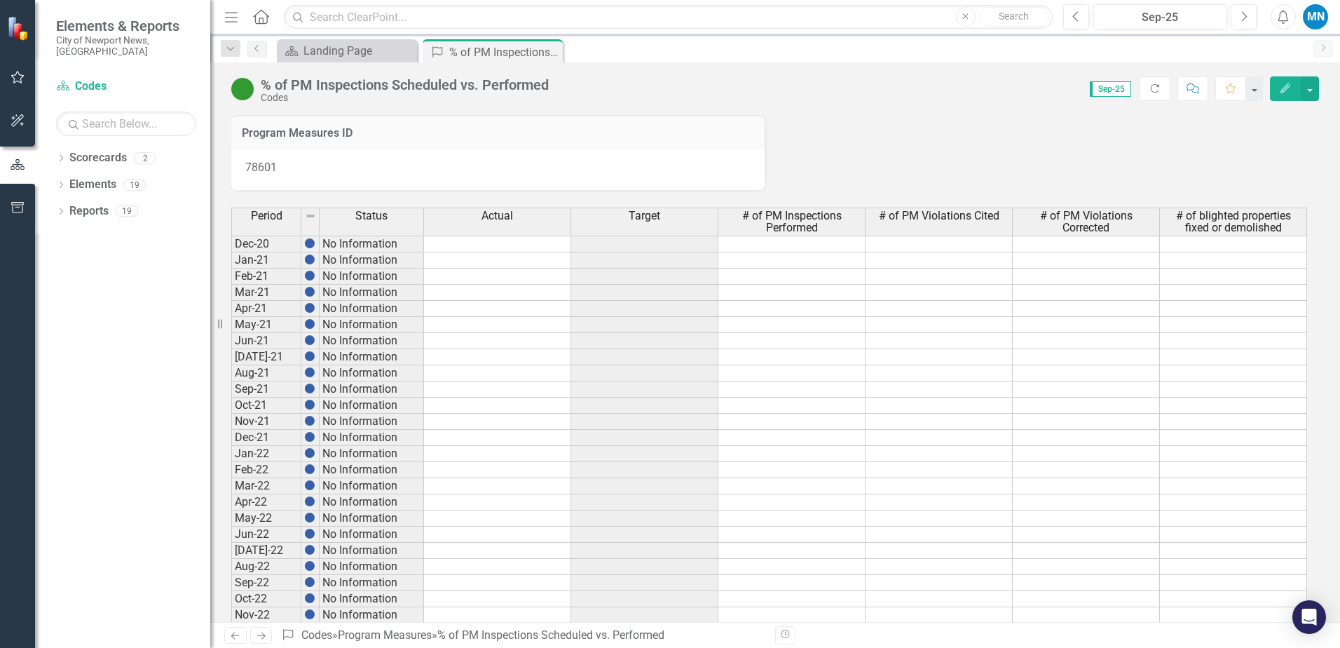
click at [0, 0] on icon "Close" at bounding box center [0, 0] width 0 height 0
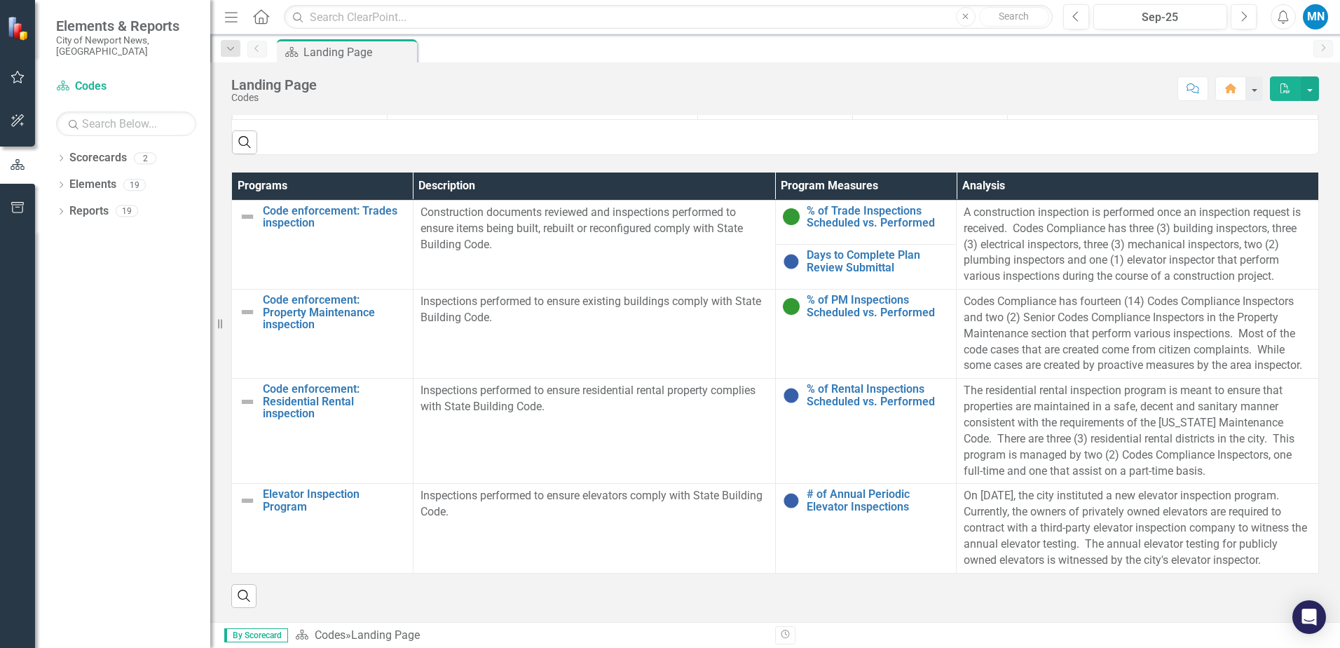
scroll to position [561, 0]
